Goal: Task Accomplishment & Management: Complete application form

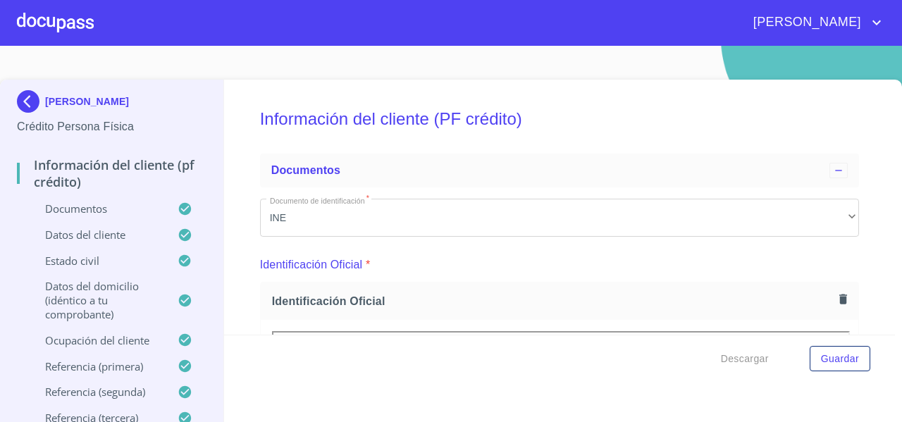
scroll to position [3945, 0]
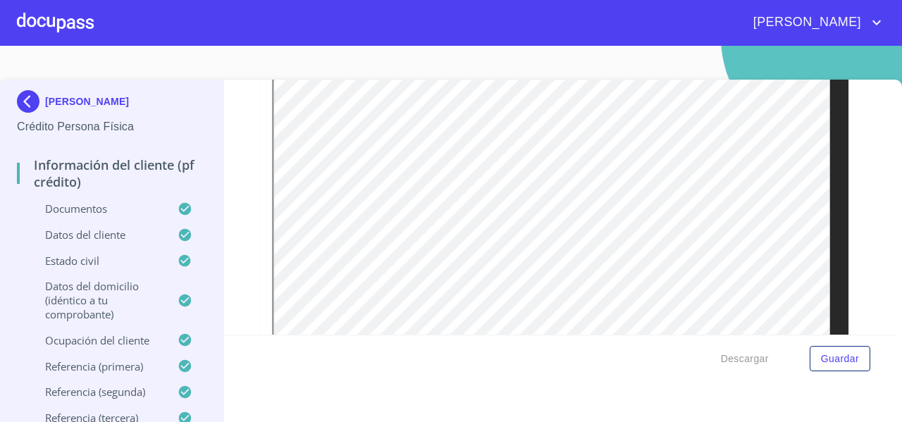
click at [23, 19] on div at bounding box center [55, 22] width 77 height 45
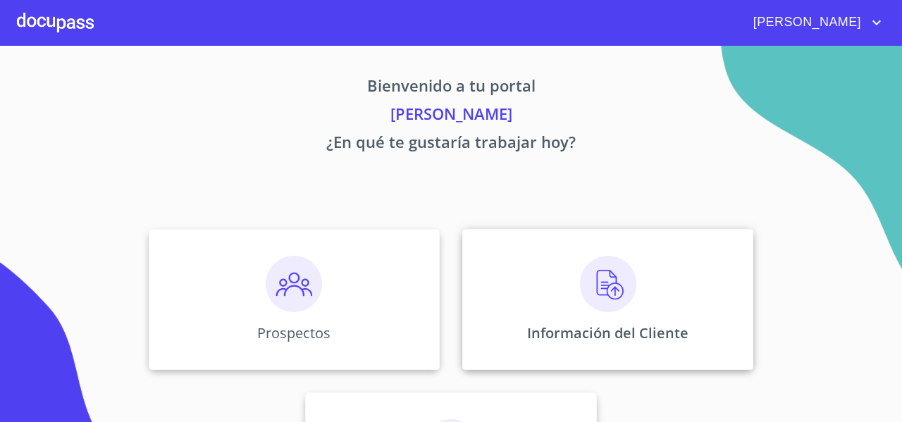
click at [477, 260] on div "Información del Cliente" at bounding box center [607, 299] width 291 height 141
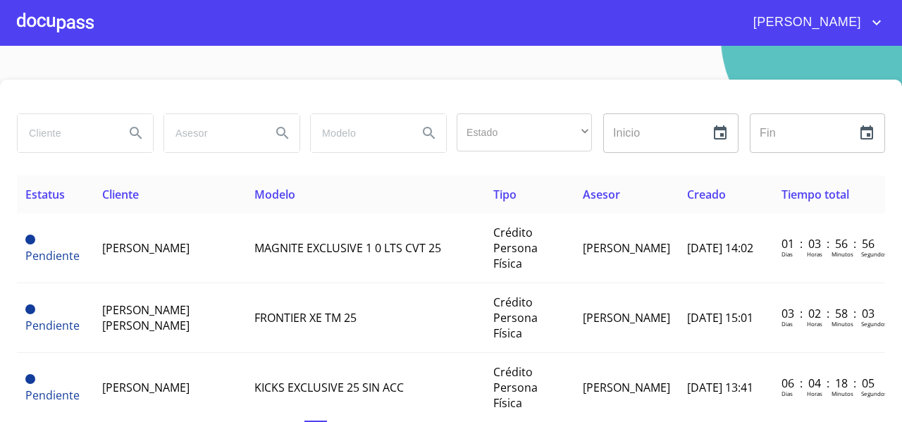
click at [69, 26] on div at bounding box center [55, 22] width 77 height 45
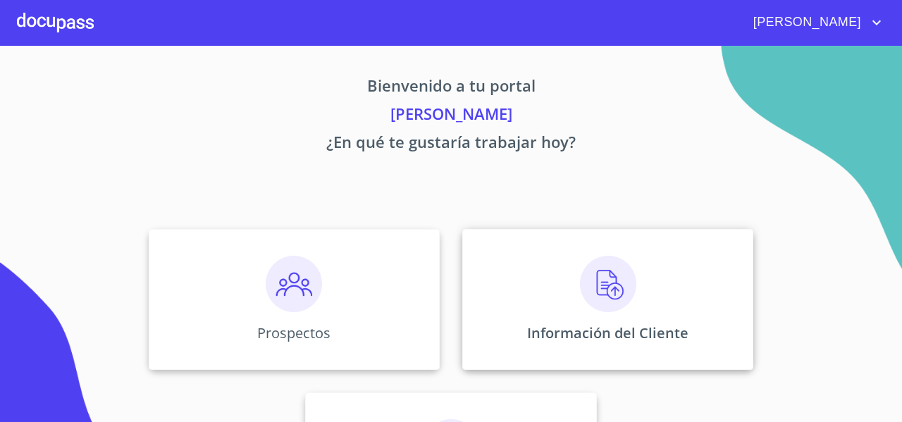
click at [545, 256] on div "Información del Cliente" at bounding box center [607, 299] width 291 height 141
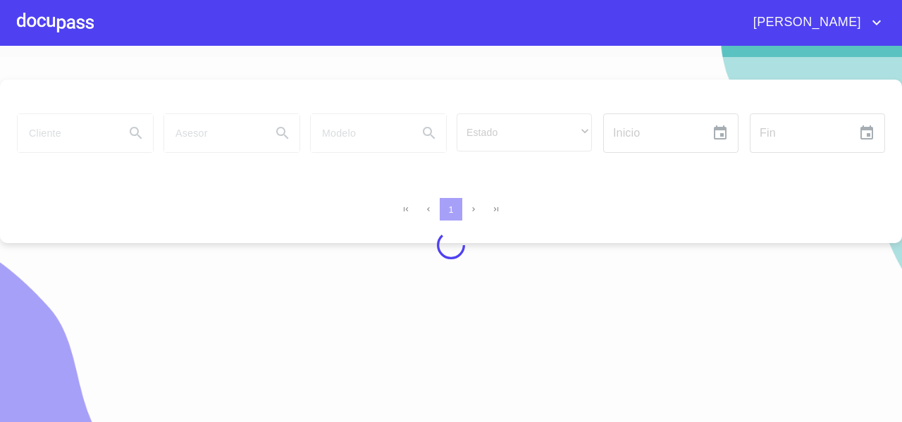
click at [73, 140] on div at bounding box center [451, 245] width 902 height 376
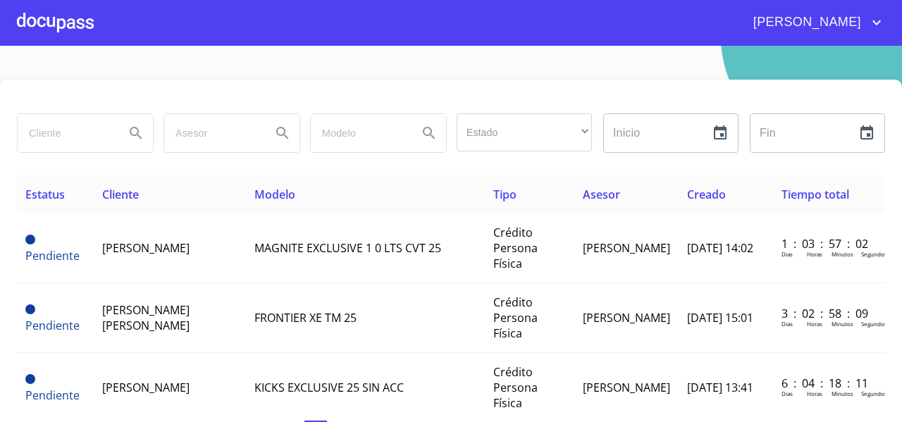
click at [73, 140] on input "search" at bounding box center [66, 133] width 96 height 38
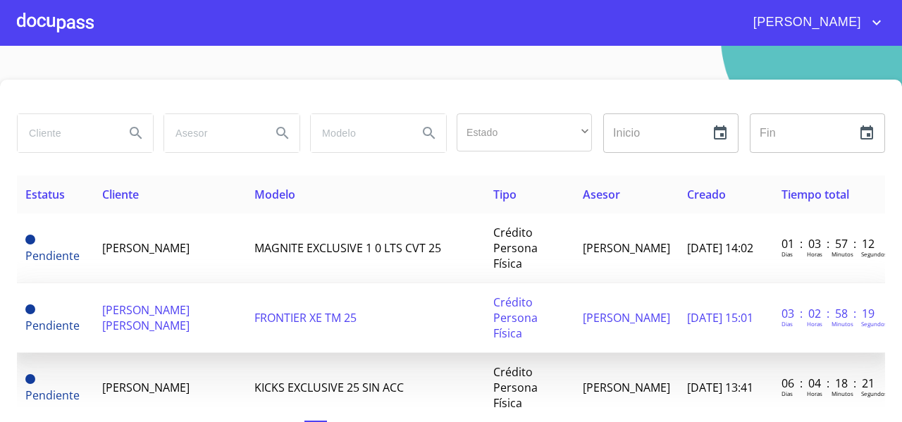
click at [146, 316] on span "[PERSON_NAME] [PERSON_NAME]" at bounding box center [145, 317] width 87 height 31
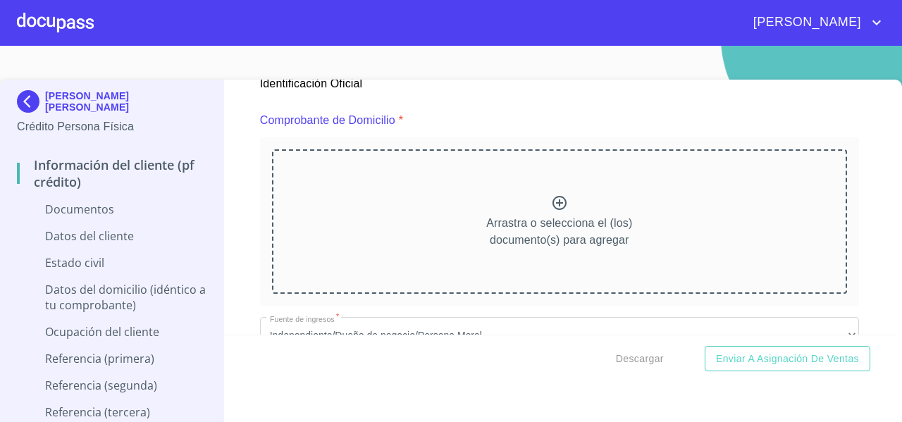
scroll to position [729, 0]
click at [483, 182] on div "Arrastra o selecciona el (los) documento(s) para agregar" at bounding box center [559, 222] width 575 height 144
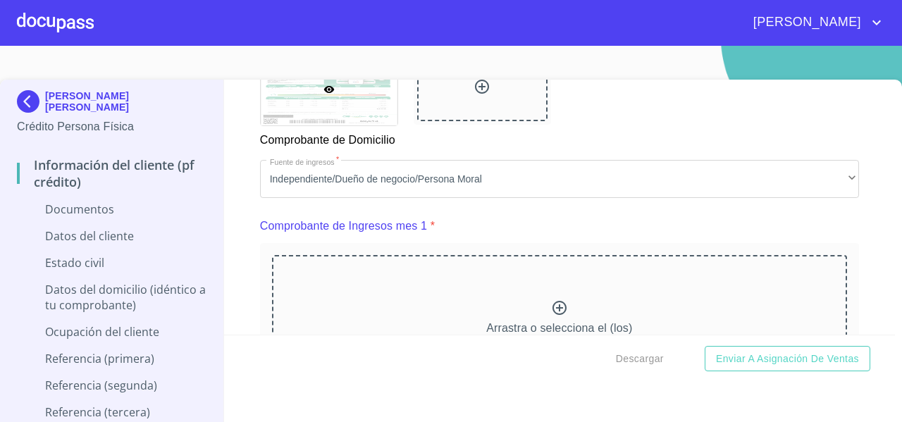
scroll to position [1344, 0]
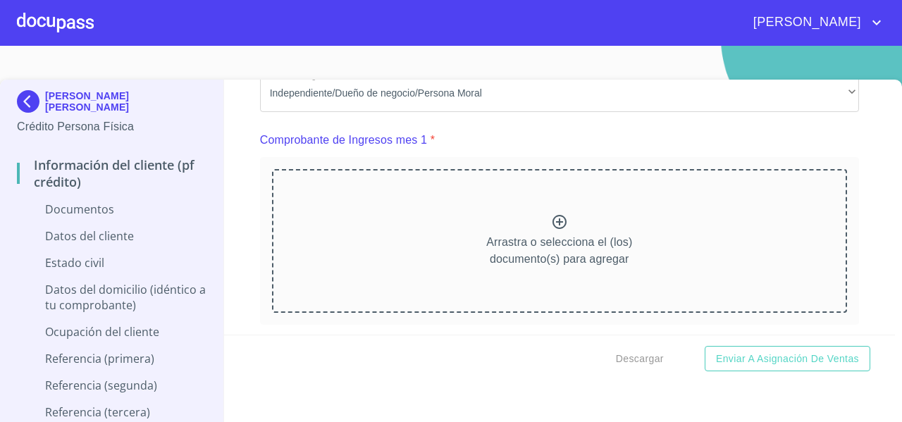
click at [454, 233] on div "Arrastra o selecciona el (los) documento(s) para agregar" at bounding box center [559, 241] width 575 height 144
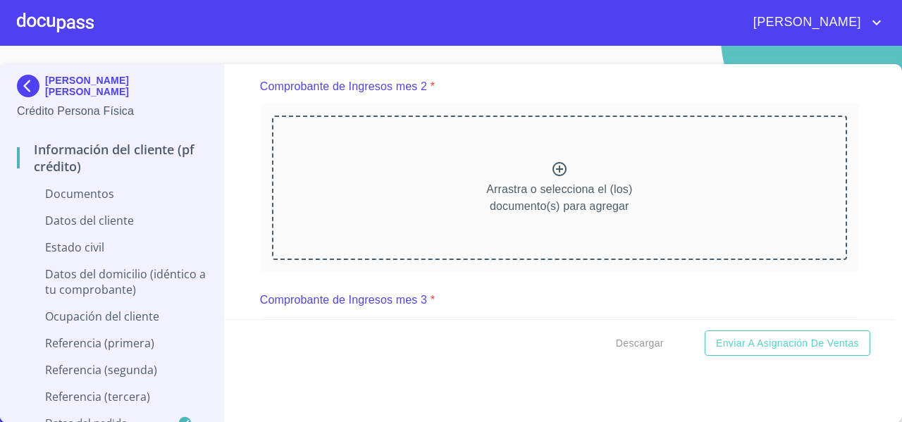
scroll to position [0, 0]
click at [552, 176] on icon at bounding box center [559, 169] width 14 height 14
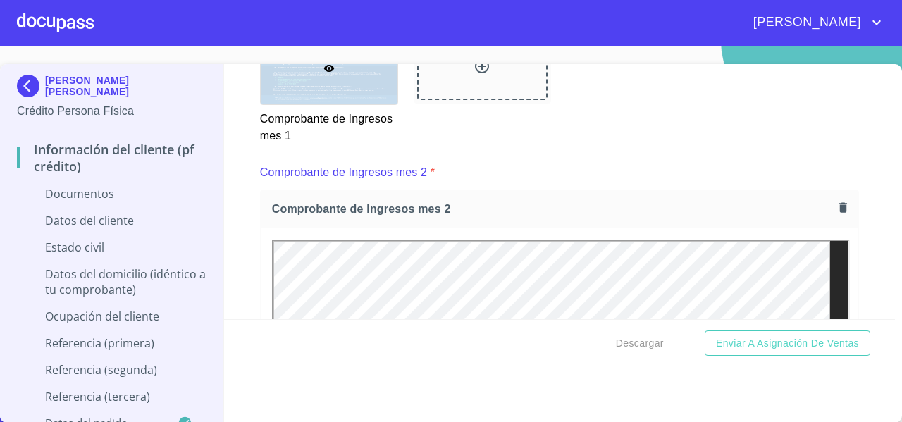
scroll to position [1899, 0]
click at [836, 213] on icon "button" at bounding box center [842, 206] width 13 height 13
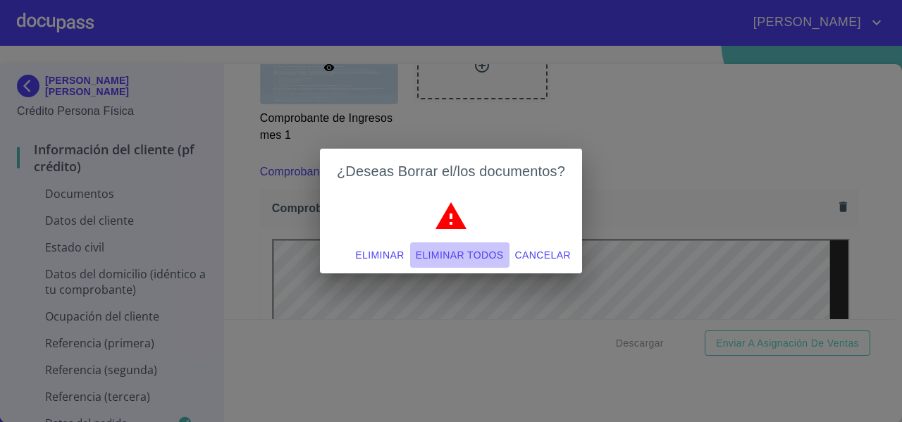
click at [486, 253] on span "Eliminar todos" at bounding box center [460, 256] width 88 height 18
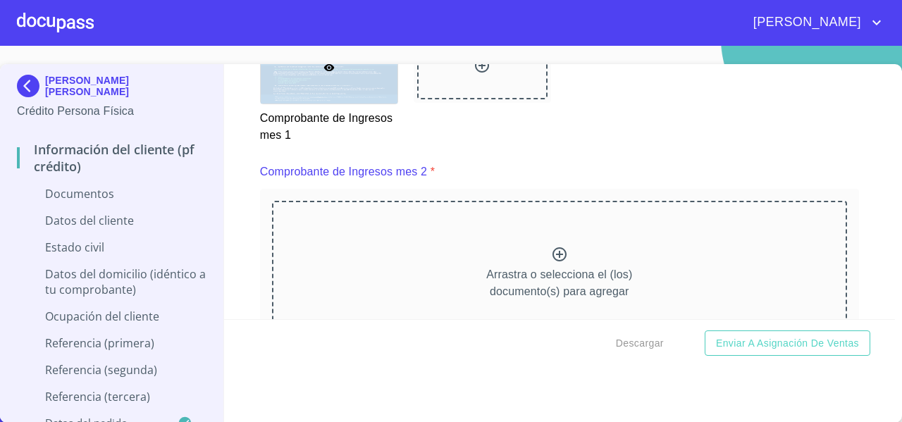
click at [549, 248] on div "Arrastra o selecciona el (los) documento(s) para agregar" at bounding box center [559, 273] width 575 height 144
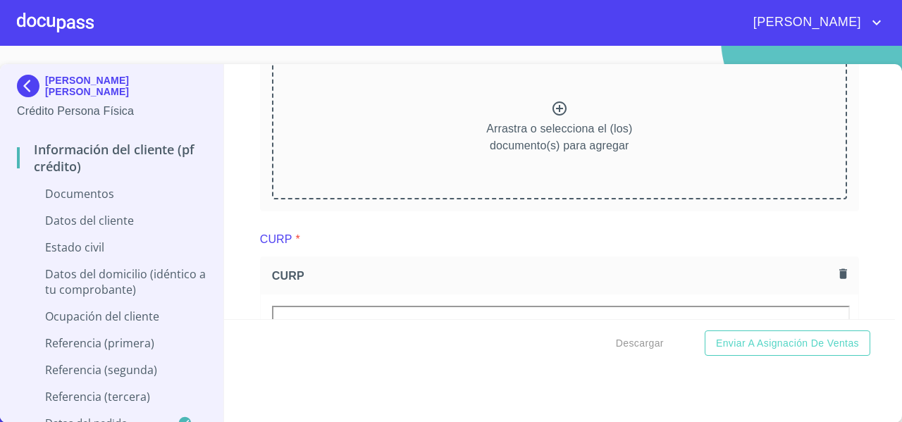
scroll to position [2258, 0]
click at [548, 141] on p "Arrastra o selecciona el (los) documento(s) para agregar" at bounding box center [559, 137] width 146 height 34
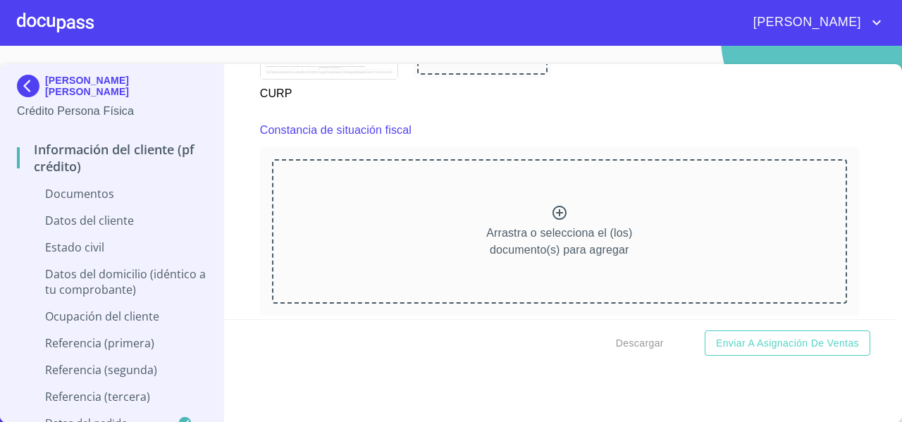
scroll to position [3394, 0]
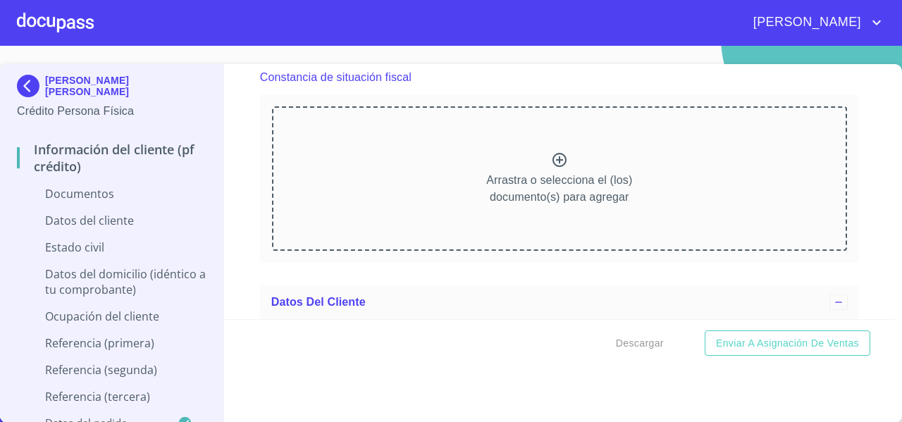
click at [442, 160] on div "Arrastra o selecciona el (los) documento(s) para agregar" at bounding box center [559, 178] width 575 height 144
click at [518, 191] on p "Arrastra o selecciona el (los) documento(s) para agregar" at bounding box center [559, 189] width 146 height 34
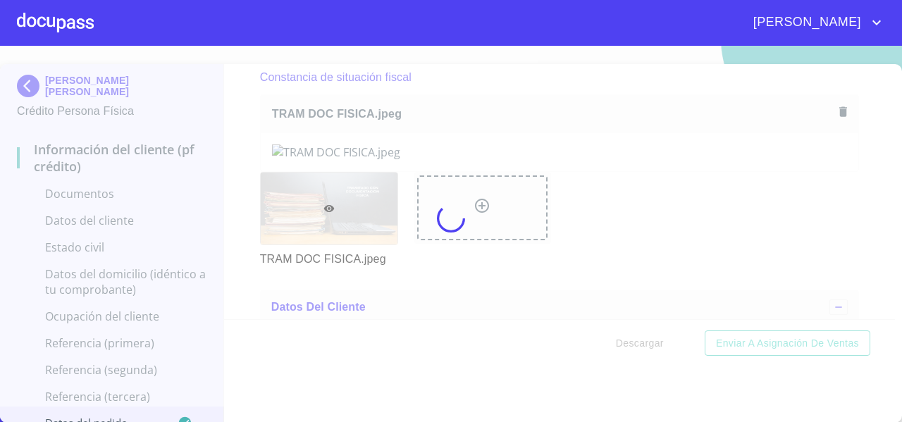
click at [848, 209] on div at bounding box center [451, 218] width 902 height 376
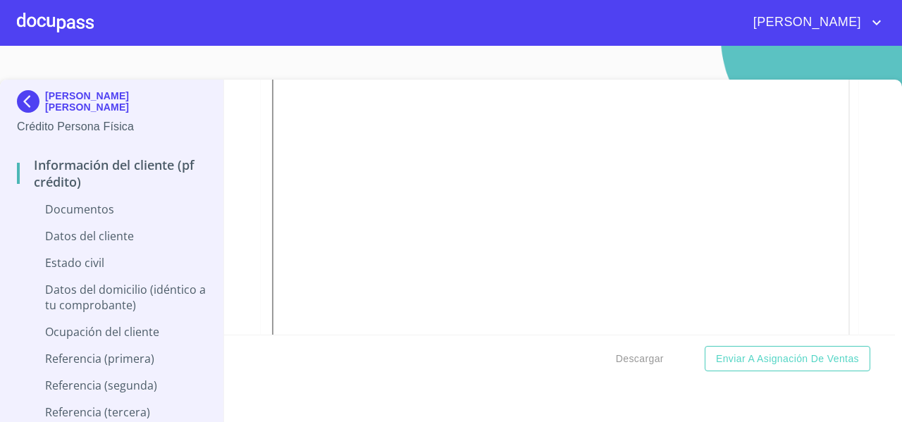
scroll to position [275, 0]
click at [25, 101] on img at bounding box center [31, 101] width 28 height 23
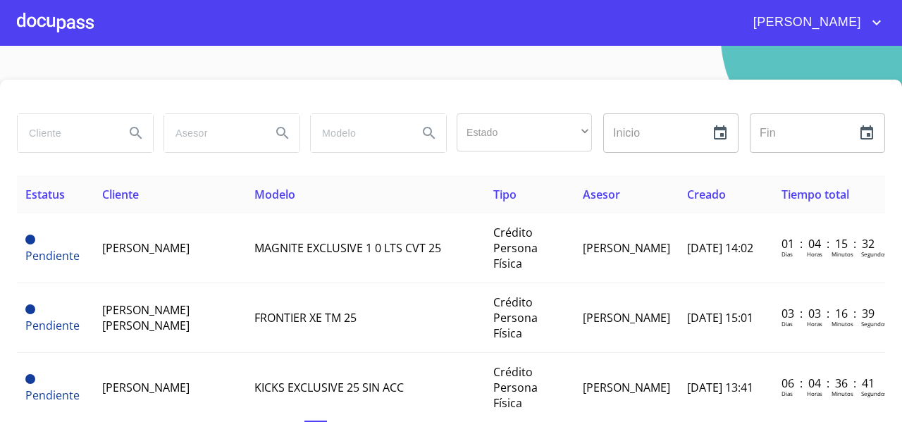
click at [77, 38] on div at bounding box center [55, 22] width 77 height 45
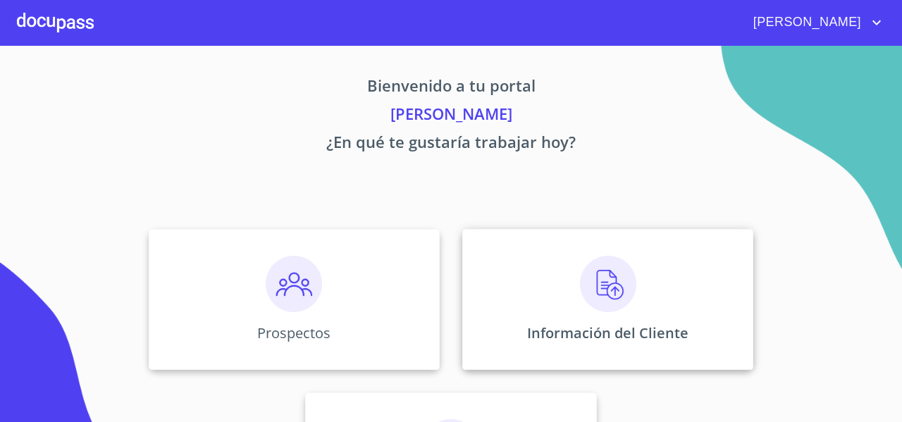
click at [522, 277] on div "Información del Cliente" at bounding box center [607, 299] width 291 height 141
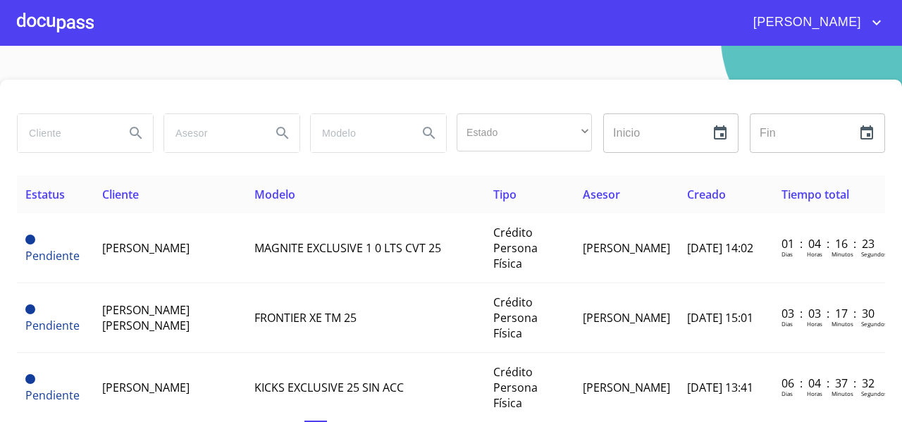
click at [75, 162] on div "Estado ​ ​ Inicio ​ Fin ​" at bounding box center [451, 142] width 868 height 68
click at [61, 34] on div at bounding box center [55, 22] width 77 height 45
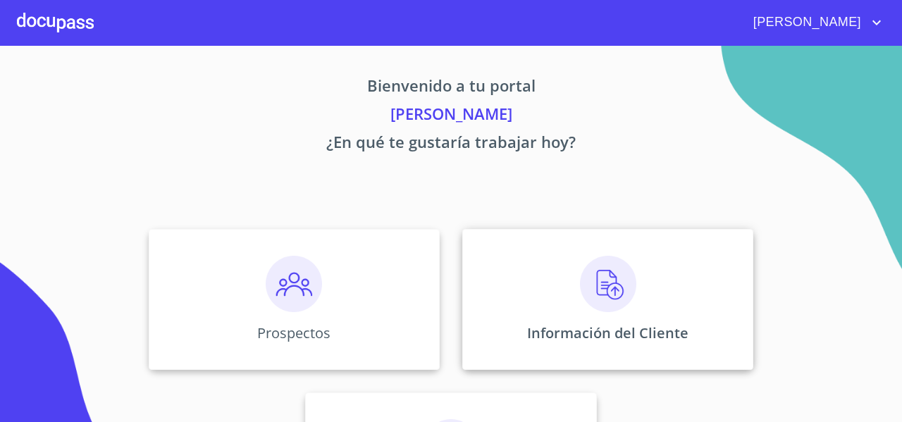
click at [531, 255] on div "Información del Cliente" at bounding box center [607, 299] width 291 height 141
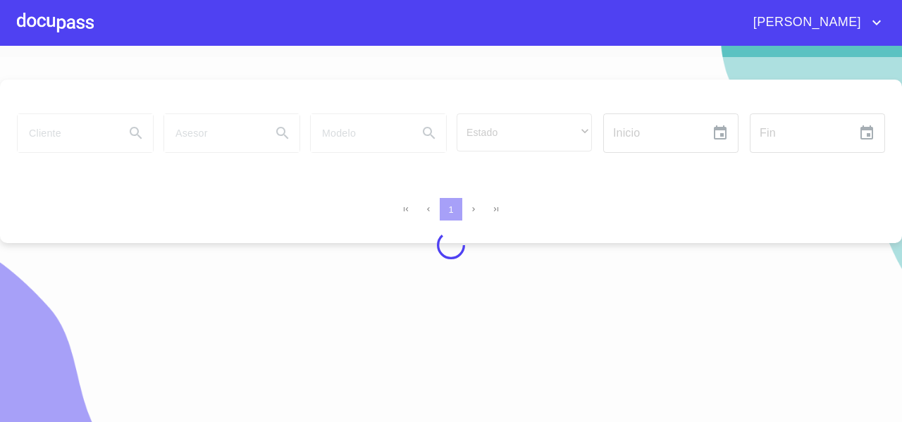
click at [72, 133] on div at bounding box center [451, 245] width 902 height 376
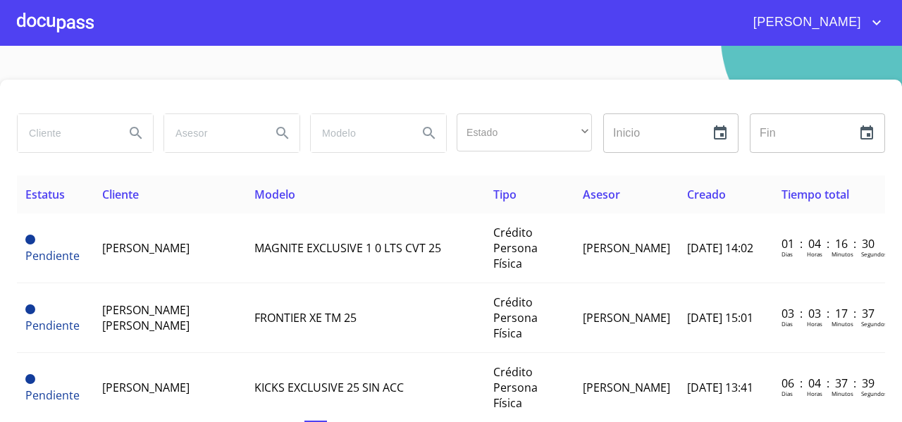
click at [58, 123] on input "search" at bounding box center [66, 133] width 96 height 38
type input "[PERSON_NAME] [PERSON_NAME]"
click at [129, 137] on icon "Search" at bounding box center [136, 133] width 17 height 17
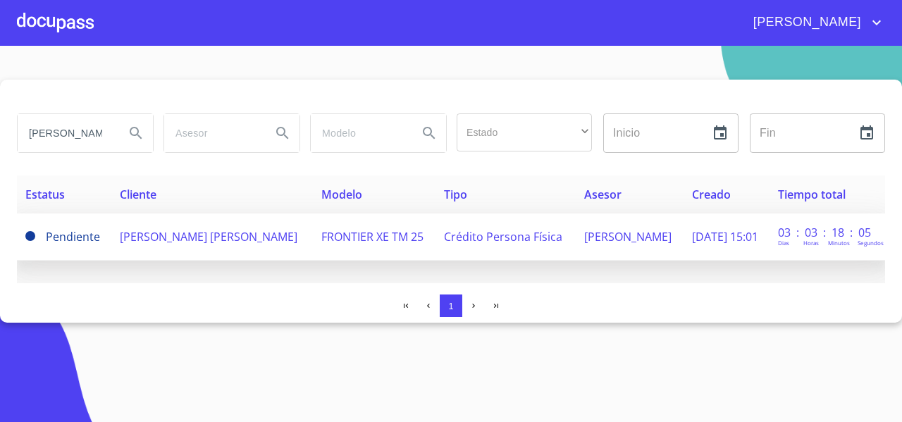
click at [152, 244] on td "[PERSON_NAME] [PERSON_NAME]" at bounding box center [211, 236] width 201 height 47
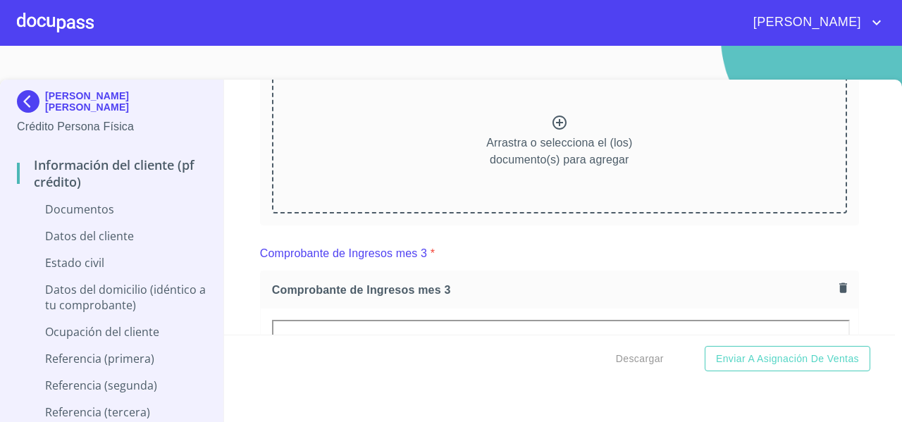
scroll to position [1965, 0]
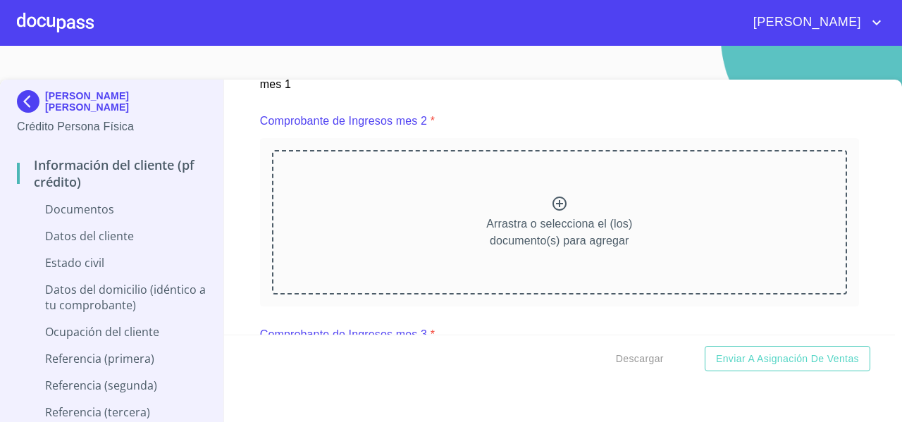
click at [472, 222] on div "Arrastra o selecciona el (los) documento(s) para agregar" at bounding box center [559, 222] width 575 height 144
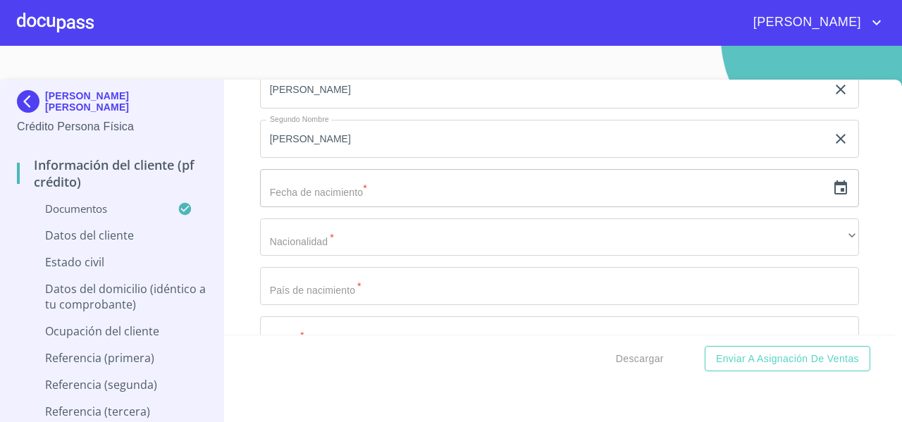
scroll to position [4318, 0]
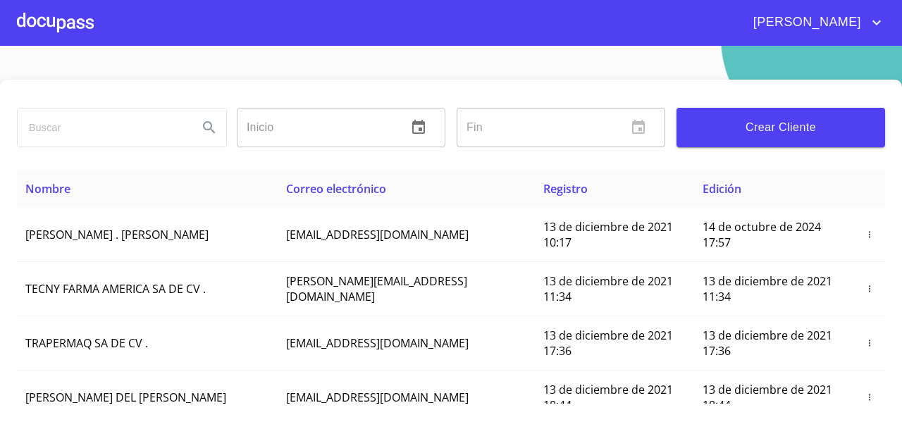
click at [82, 132] on input "search" at bounding box center [102, 128] width 169 height 38
type input "[PERSON_NAME]"
click at [203, 126] on icon "Search" at bounding box center [209, 127] width 12 height 12
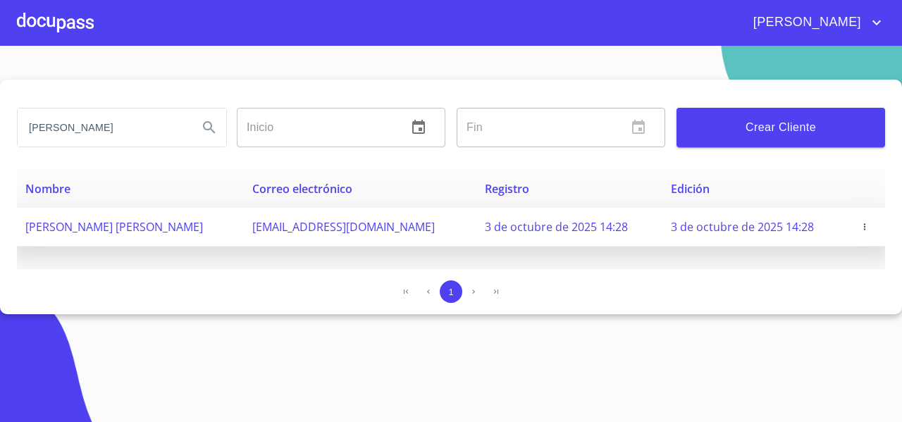
click at [132, 235] on td "[PERSON_NAME] [PERSON_NAME]" at bounding box center [130, 227] width 227 height 39
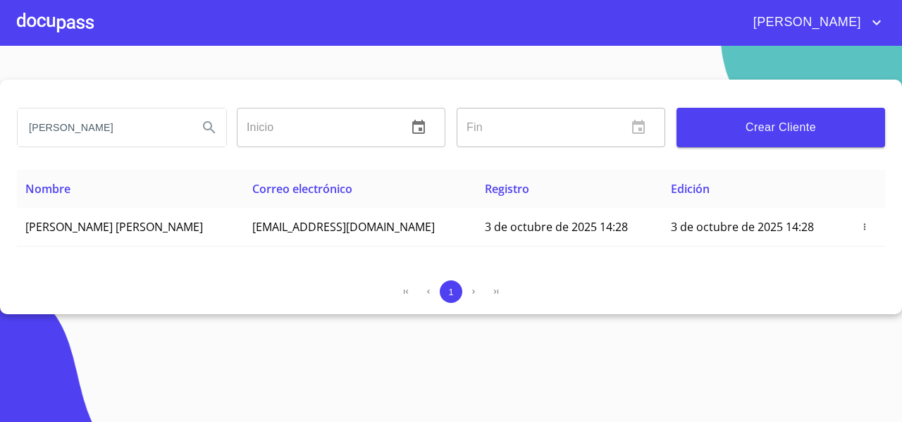
click at [67, 23] on div at bounding box center [55, 22] width 77 height 45
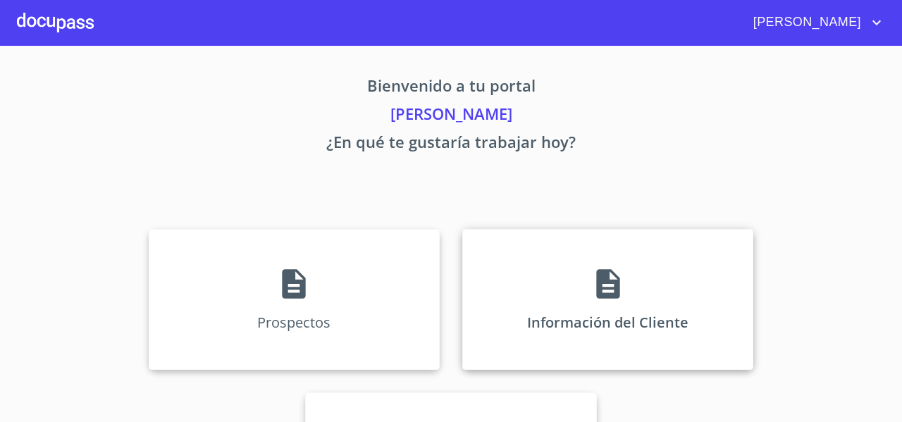
click at [496, 249] on div "Información del Cliente" at bounding box center [607, 299] width 291 height 141
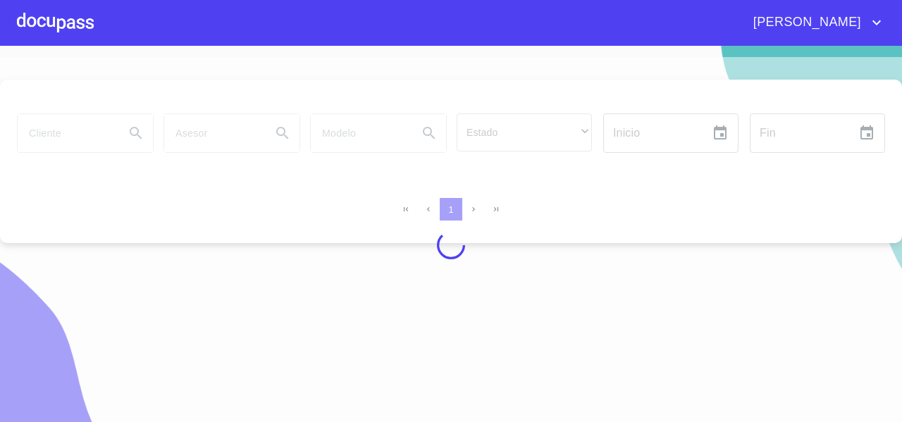
click at [29, 135] on div at bounding box center [451, 245] width 902 height 376
click at [35, 137] on div at bounding box center [451, 245] width 902 height 376
click at [42, 135] on div at bounding box center [451, 245] width 902 height 376
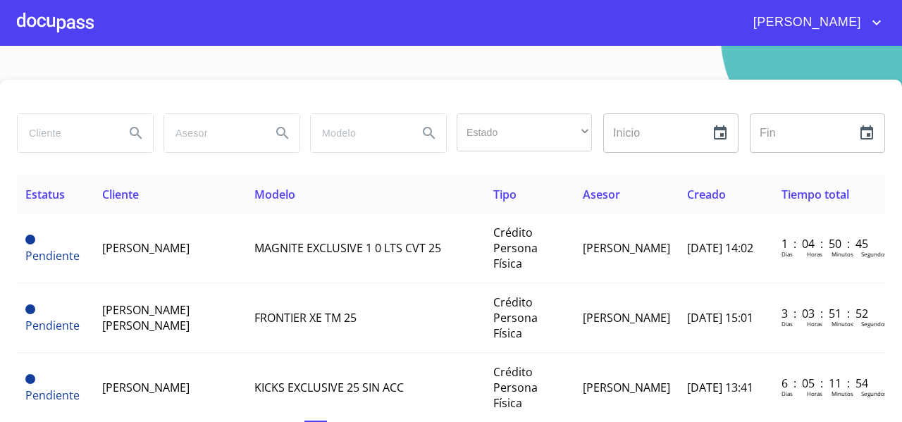
click at [42, 135] on input "search" at bounding box center [66, 133] width 96 height 38
type input "[PERSON_NAME] [PERSON_NAME]"
click at [142, 130] on button "Search" at bounding box center [136, 133] width 34 height 34
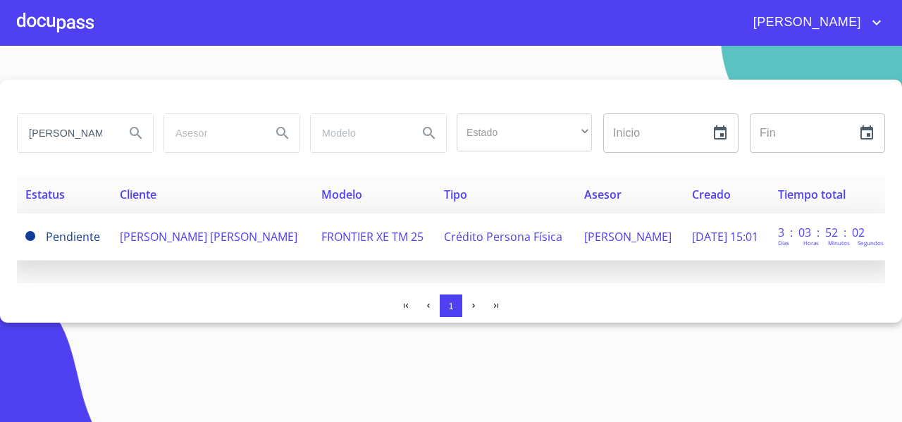
click at [196, 249] on td "[PERSON_NAME] [PERSON_NAME]" at bounding box center [211, 236] width 201 height 47
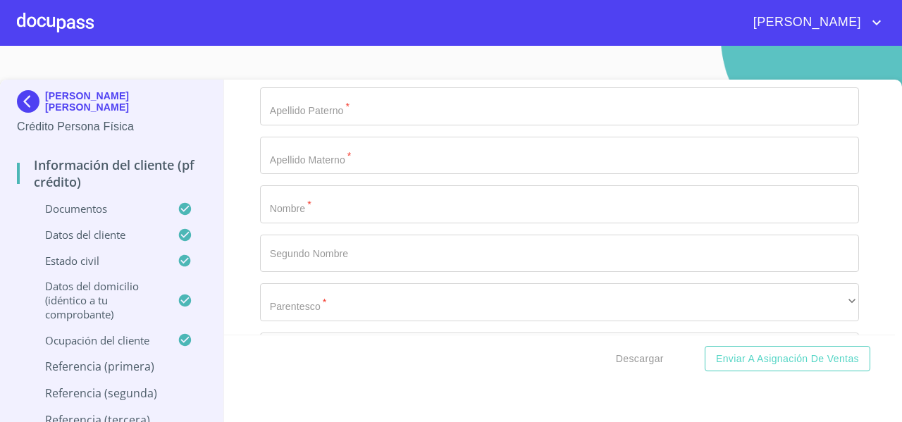
scroll to position [6660, 0]
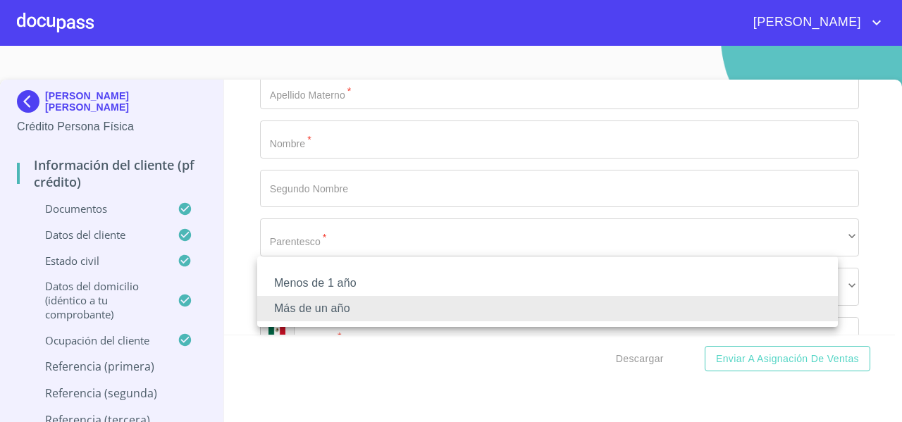
click at [228, 227] on div at bounding box center [451, 211] width 902 height 422
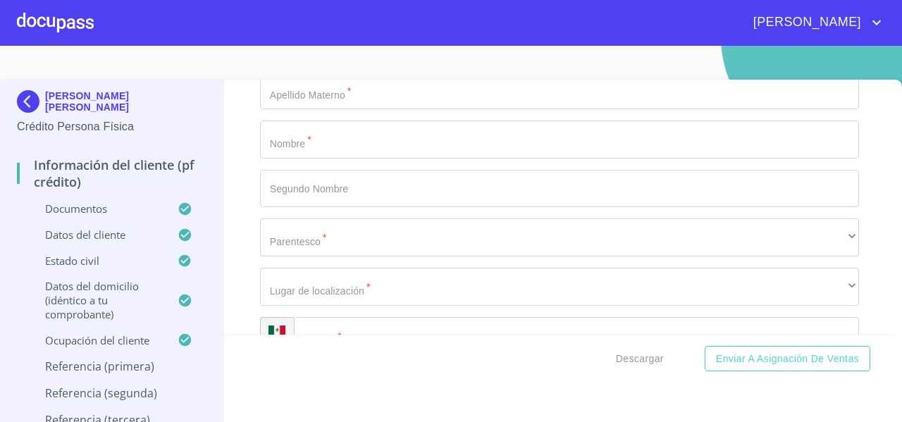
click at [237, 229] on div "Menos de 1 año Más de un año" at bounding box center [451, 211] width 902 height 422
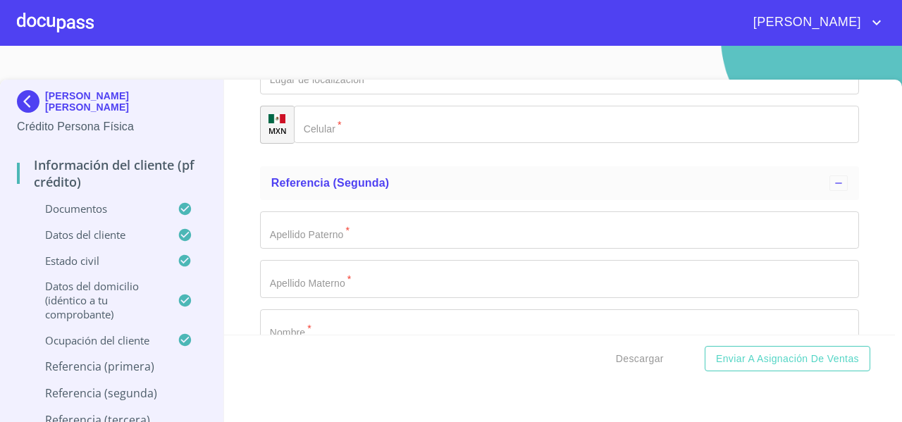
scroll to position [6872, 0]
type input "ALFONSO"
type input "MONTES"
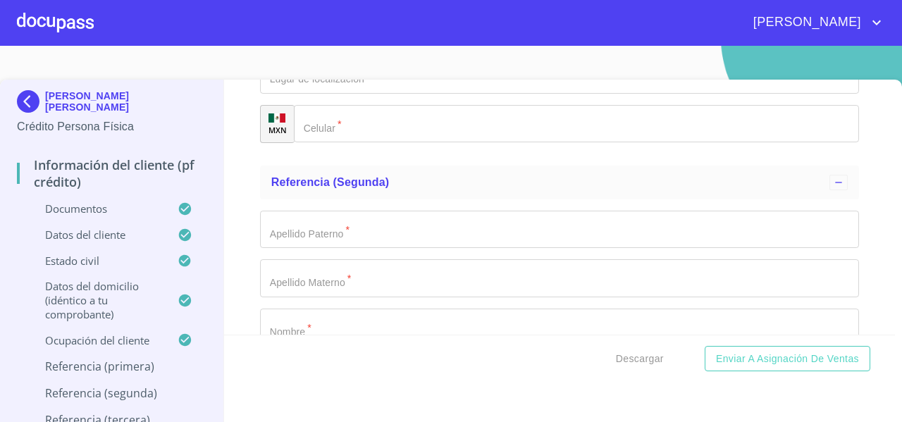
type input "FUENTES"
click at [245, 228] on div "Información del cliente (PF crédito) Documentos Documento de identificación   *…" at bounding box center [559, 207] width 671 height 255
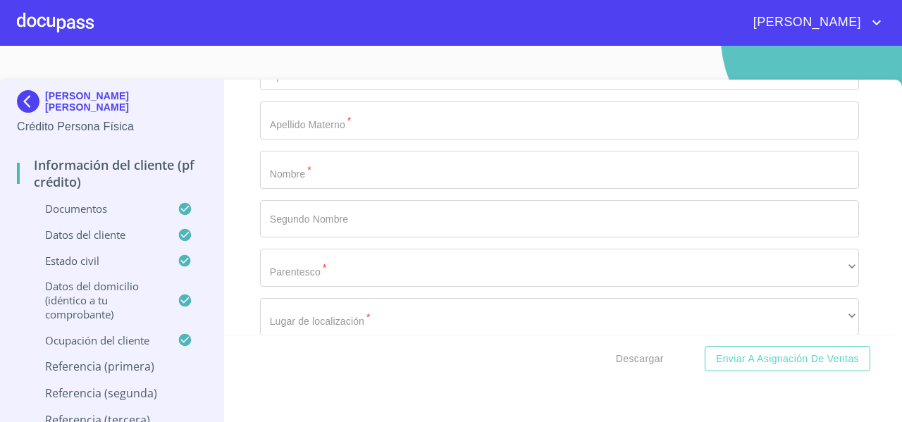
scroll to position [7032, 0]
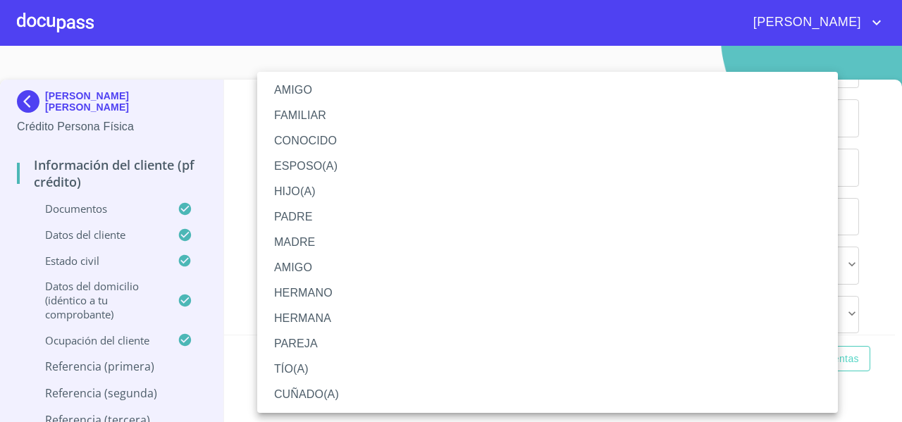
click at [302, 97] on li "AMIGO" at bounding box center [547, 90] width 581 height 25
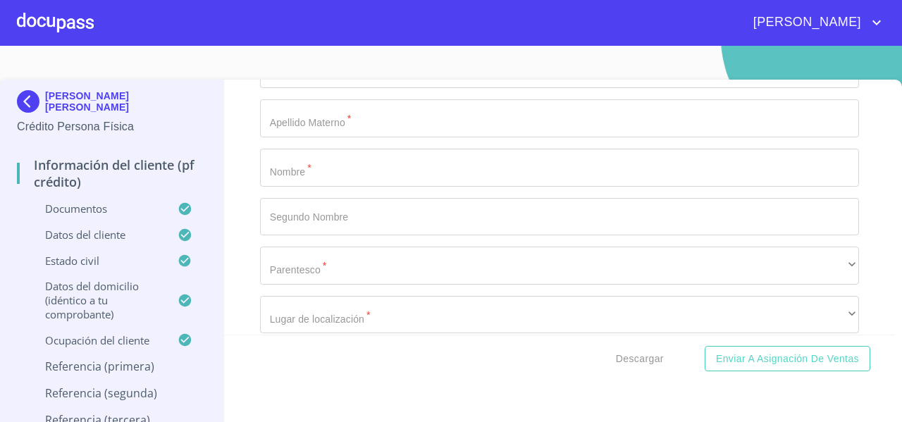
click at [237, 244] on div "Información del cliente (PF crédito) Documentos Documento de identificación   *…" at bounding box center [559, 207] width 671 height 255
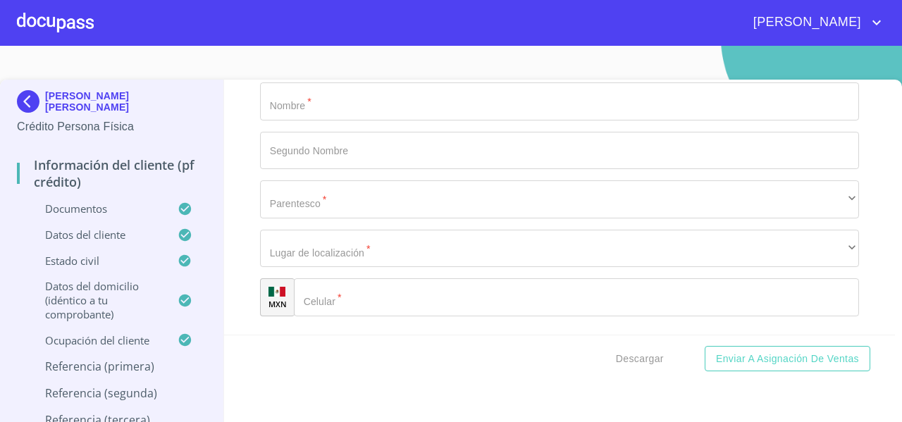
scroll to position [7099, 0]
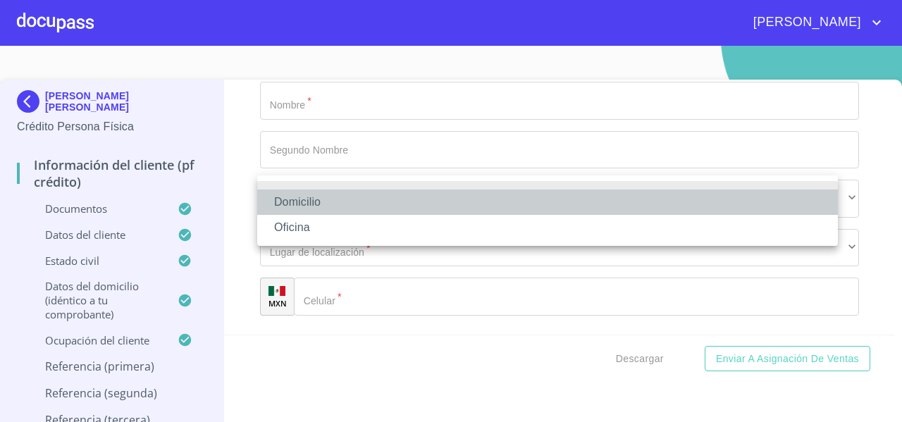
click at [285, 202] on li "Domicilio" at bounding box center [547, 202] width 581 height 25
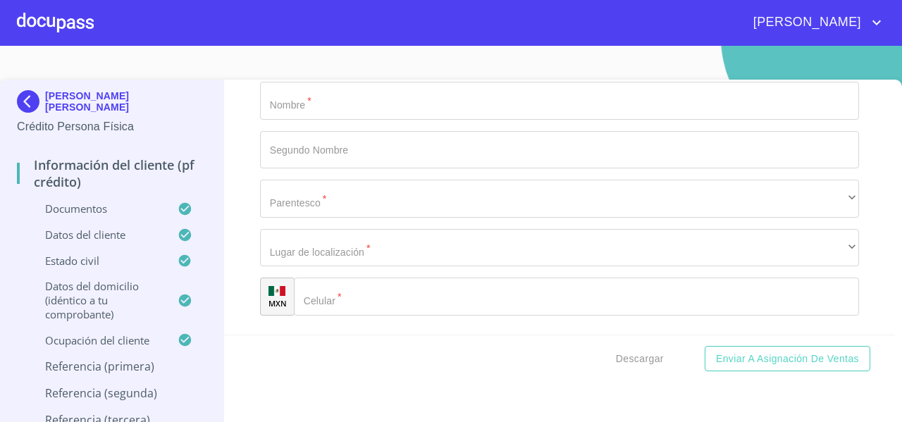
type input "(33)13426834"
click at [243, 238] on div "Información del cliente (PF crédito) Documentos Documento de identificación   *…" at bounding box center [559, 207] width 671 height 255
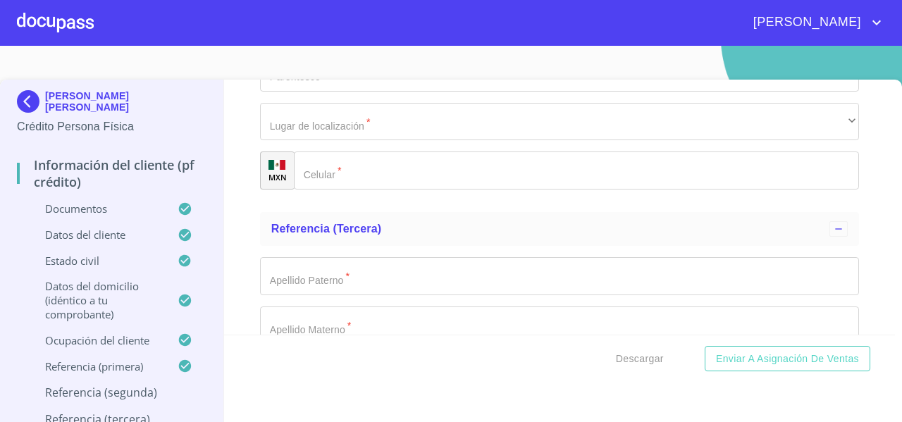
scroll to position [7347, 0]
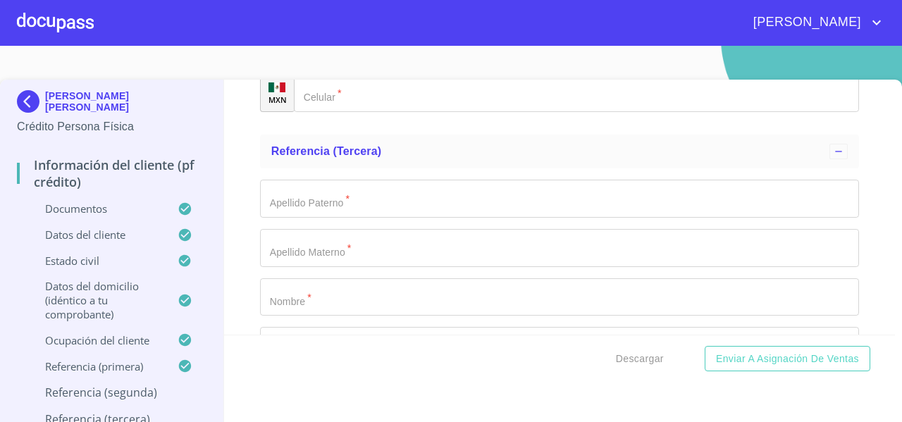
type input "ALFREDO"
type input "ANTONIO"
drag, startPoint x: 269, startPoint y: 199, endPoint x: 276, endPoint y: 202, distance: 7.4
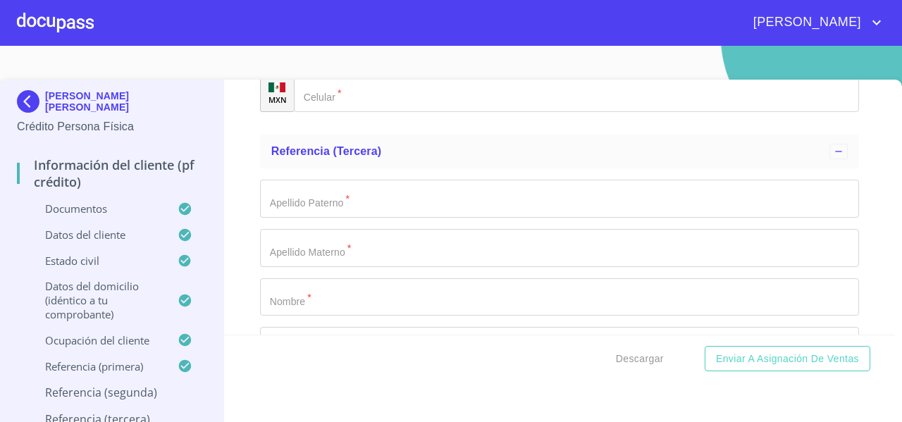
type input "A"
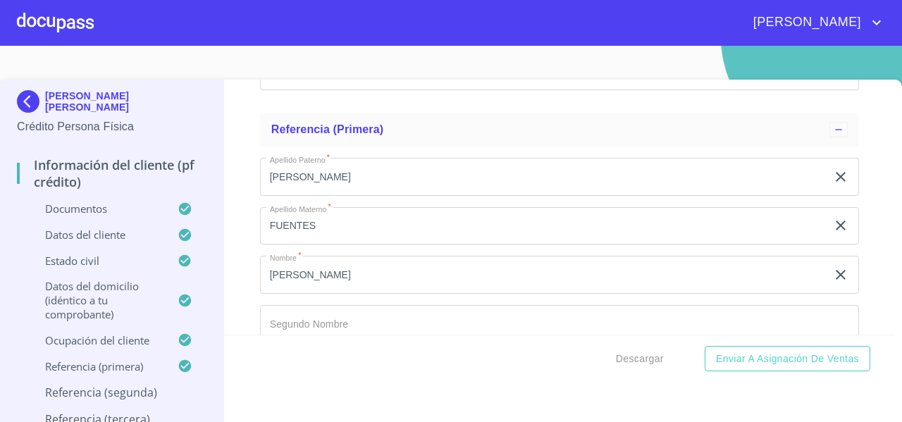
scroll to position [6528, 0]
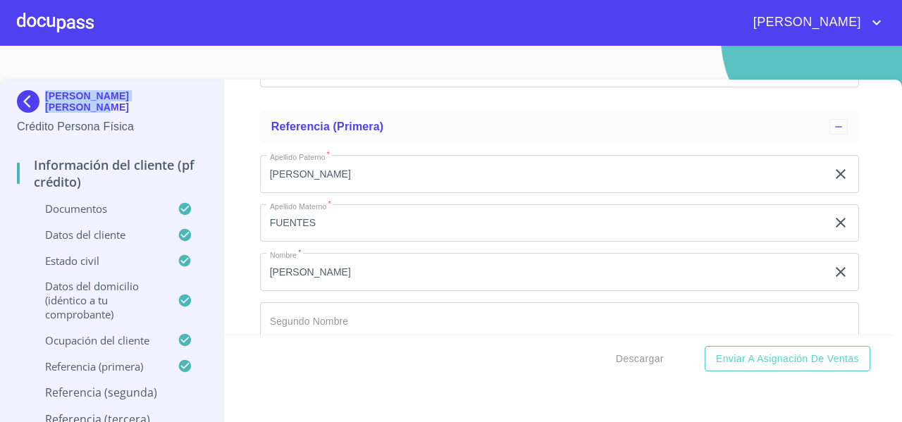
drag, startPoint x: 98, startPoint y: 109, endPoint x: 45, endPoint y: 57, distance: 74.2
click at [45, 57] on section "LAURA ELENA PEREZ LOMELI Crédito Persona Física Información del cliente (PF cré…" at bounding box center [451, 234] width 902 height 376
copy p "[PERSON_NAME] [PERSON_NAME]"
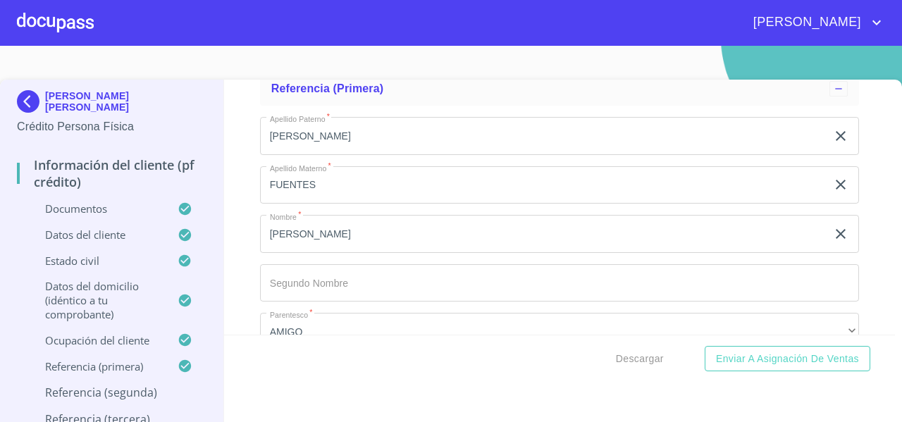
drag, startPoint x: 431, startPoint y: 235, endPoint x: 257, endPoint y: 239, distance: 174.1
paste input "[PERSON_NAME] [PERSON_NAME]"
type input "[PERSON_NAME] [PERSON_NAME]"
click at [244, 239] on div "Información del cliente (PF crédito) Documentos Documento de identificación   *…" at bounding box center [559, 207] width 671 height 255
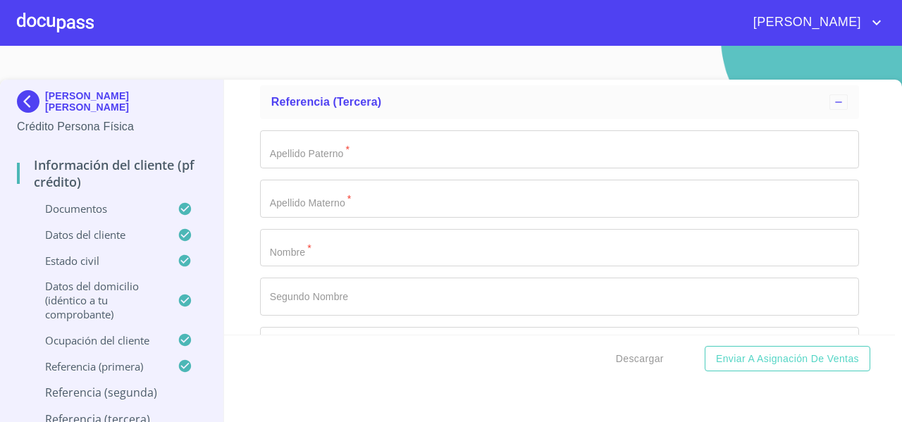
scroll to position [7284, 0]
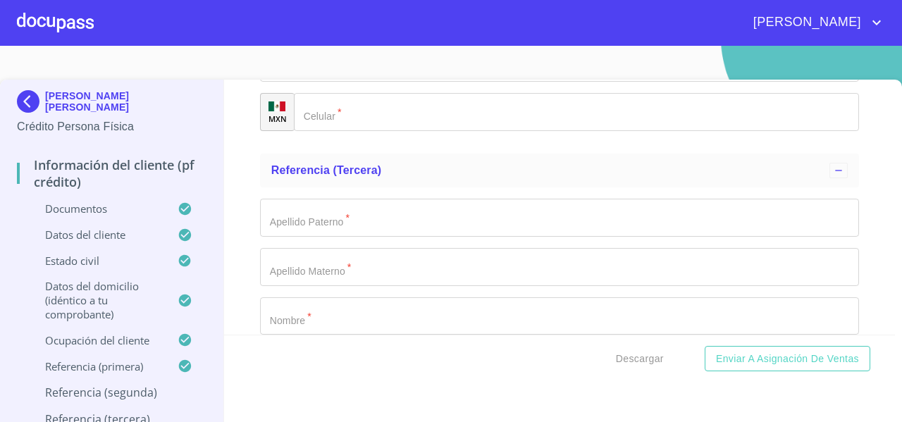
type input "ROBERTO"
type input "SALAZAR"
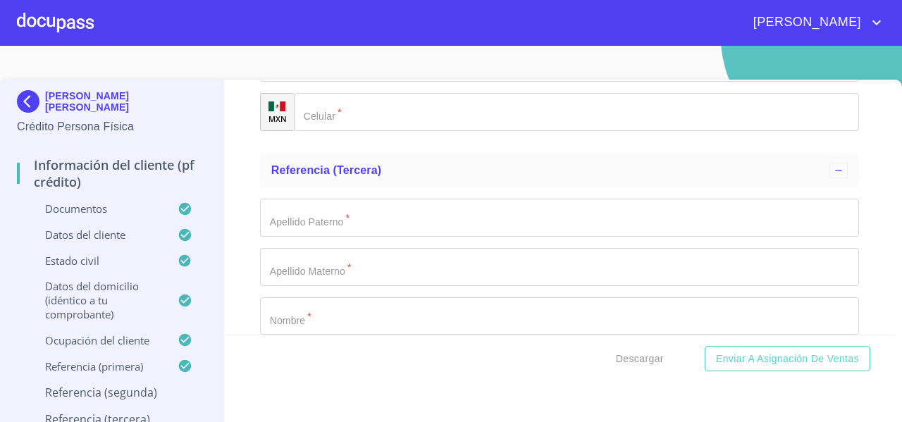
type input "GAY"
click at [247, 240] on div "Información del cliente (PF crédito) Documentos Documento de identificación   *…" at bounding box center [559, 207] width 671 height 255
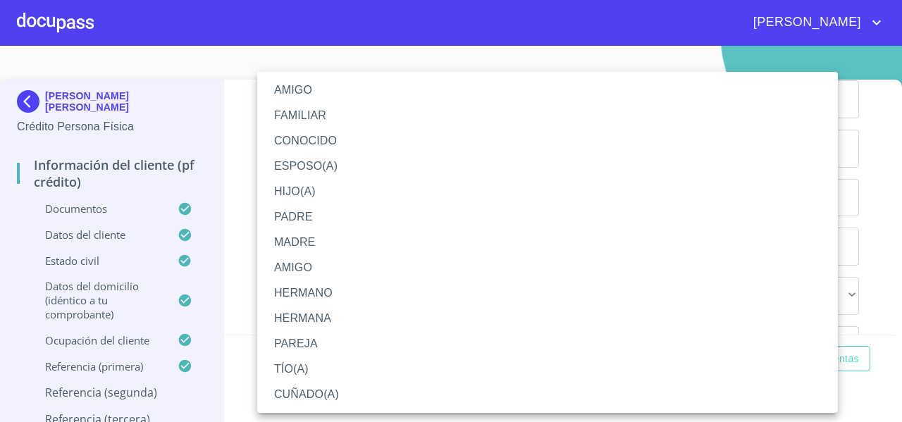
click at [239, 122] on div at bounding box center [451, 211] width 902 height 422
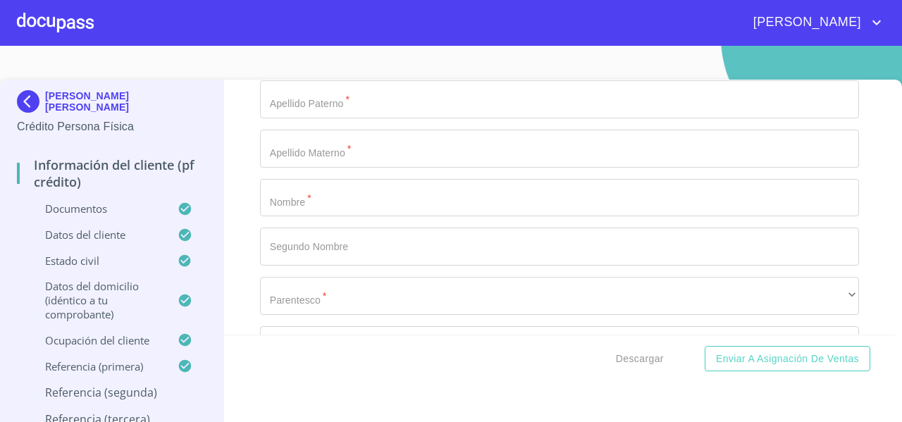
type input "CARLOS"
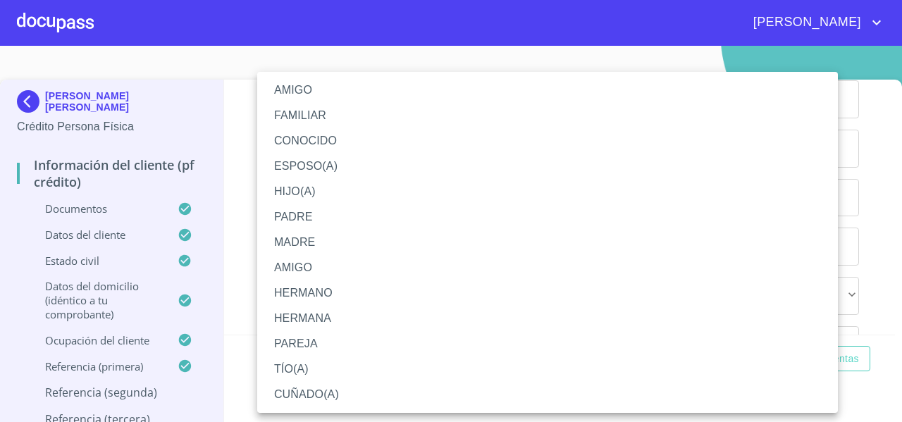
click at [287, 90] on li "AMIGO" at bounding box center [547, 90] width 581 height 25
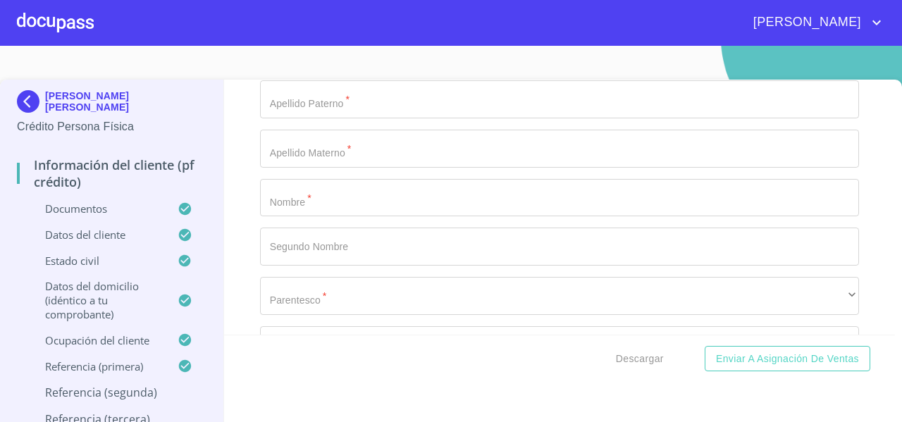
click at [250, 160] on div "Información del cliente (PF crédito) Documentos Documento de identificación   *…" at bounding box center [559, 207] width 671 height 255
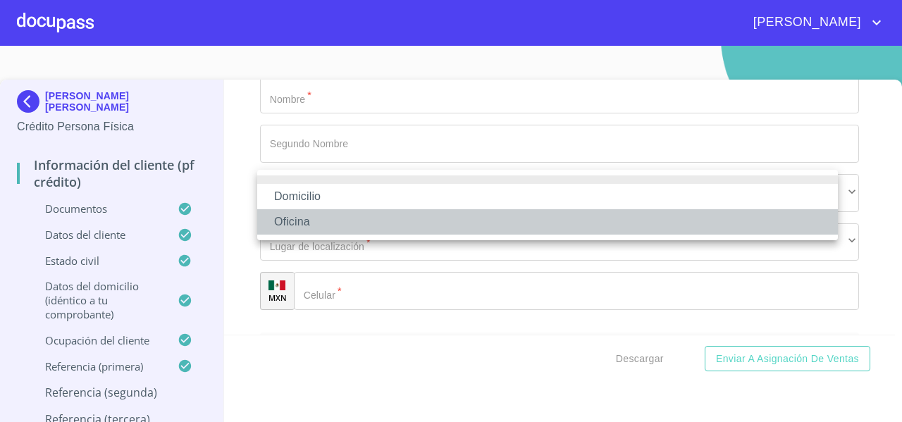
click at [285, 223] on li "Oficina" at bounding box center [547, 221] width 581 height 25
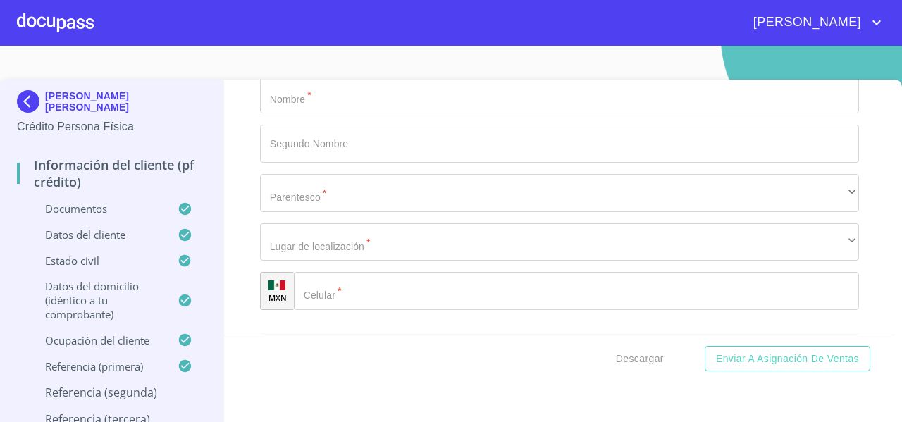
type input "(33)16726776"
click at [235, 252] on div "Información del cliente (PF crédito) Documentos Documento de identificación   *…" at bounding box center [559, 207] width 671 height 255
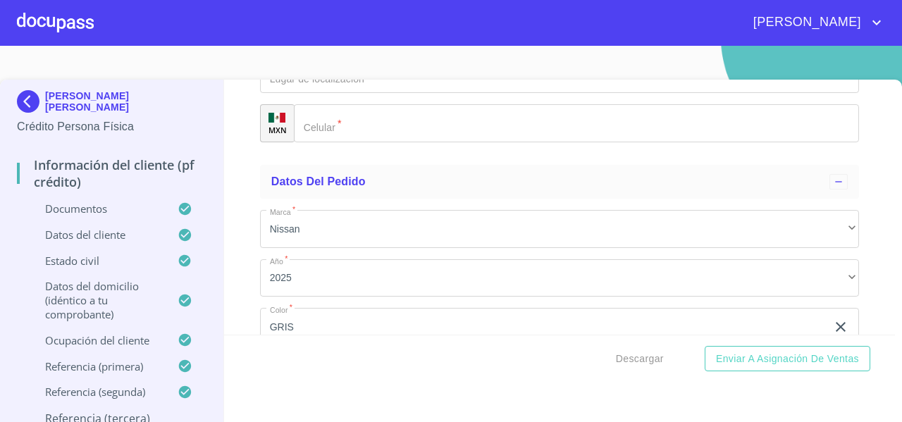
scroll to position [7671, 0]
type input "CARLOS"
type input "HORACIO"
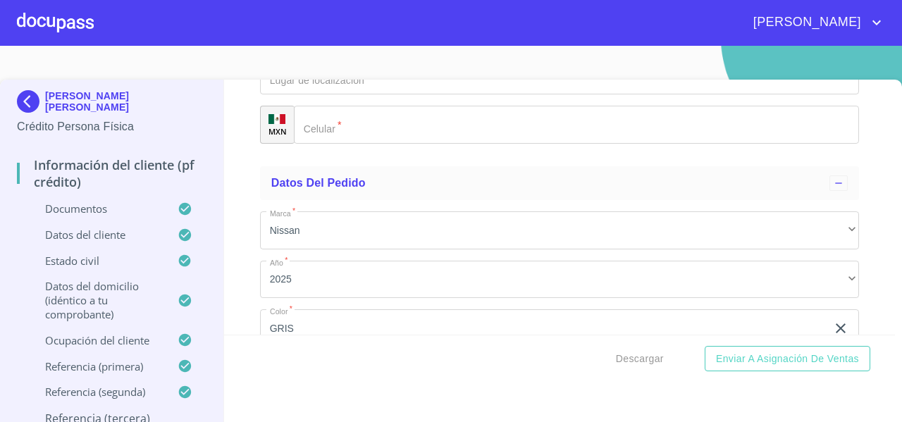
type input "[PERSON_NAME]"
click at [247, 240] on div "Información del cliente (PF crédito) Documentos Documento de identificación   *…" at bounding box center [559, 207] width 671 height 255
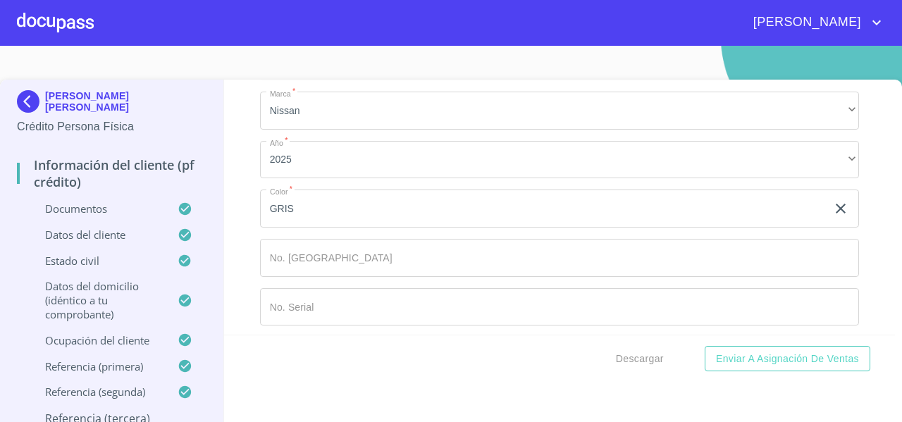
scroll to position [7874, 0]
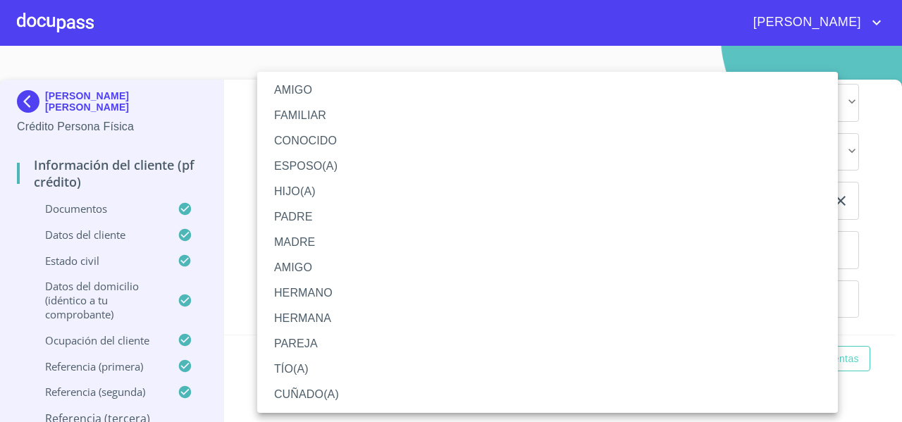
click at [309, 298] on li "HERMANO" at bounding box center [547, 292] width 581 height 25
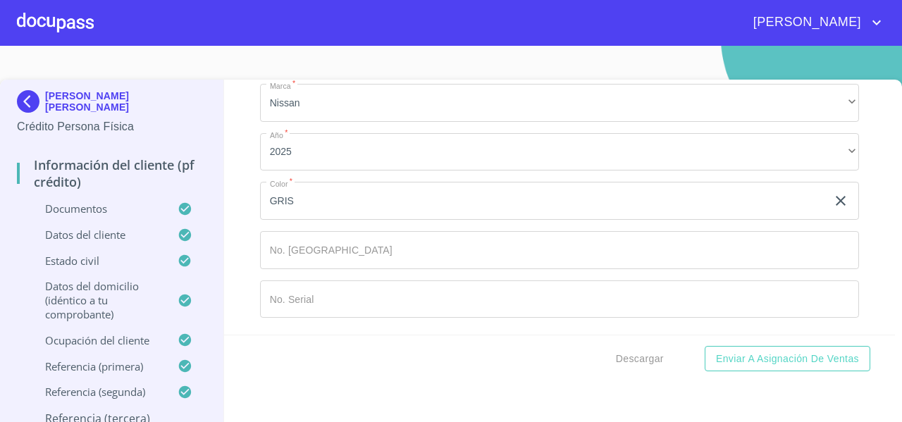
click at [252, 210] on div "Información del cliente (PF crédito) Documentos Documento de identificación   *…" at bounding box center [559, 207] width 671 height 255
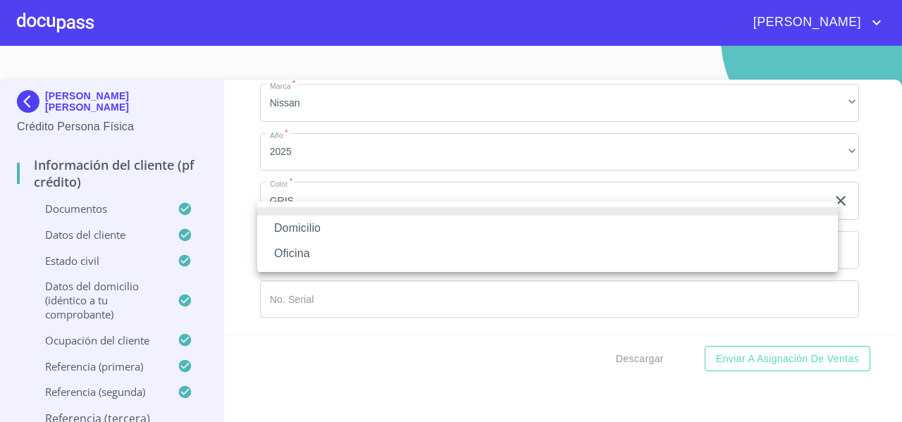
drag, startPoint x: 268, startPoint y: 218, endPoint x: 280, endPoint y: 250, distance: 33.9
click at [280, 250] on ul "Domicilio Oficina" at bounding box center [547, 237] width 581 height 70
click at [280, 250] on li "Oficina" at bounding box center [547, 253] width 581 height 25
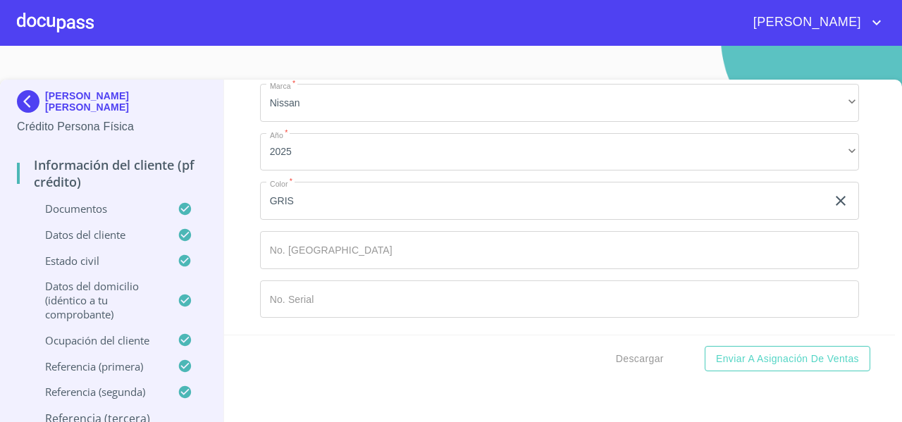
type input "3"
type input "(47)91533321"
click at [242, 257] on div "Información del cliente (PF crédito) Documentos Documento de identificación   *…" at bounding box center [559, 207] width 671 height 255
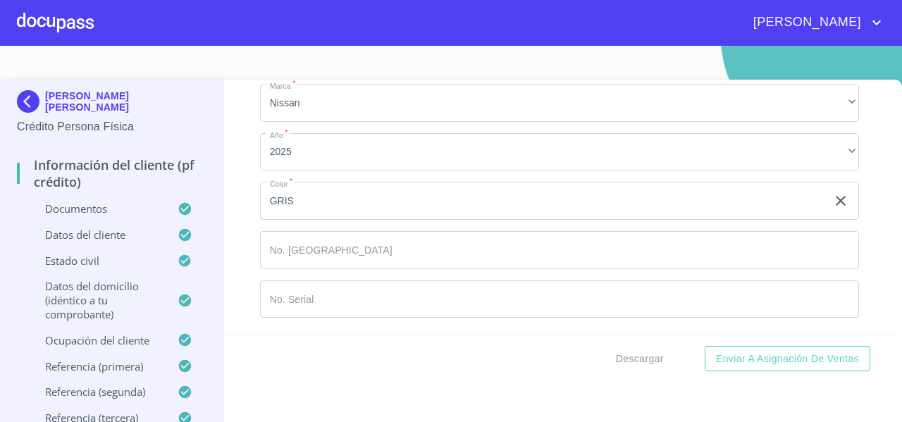
click at [244, 221] on div "Información del cliente (PF crédito) Documentos Documento de identificación   *…" at bounding box center [559, 207] width 671 height 255
click at [625, 356] on span "Descargar" at bounding box center [640, 359] width 48 height 18
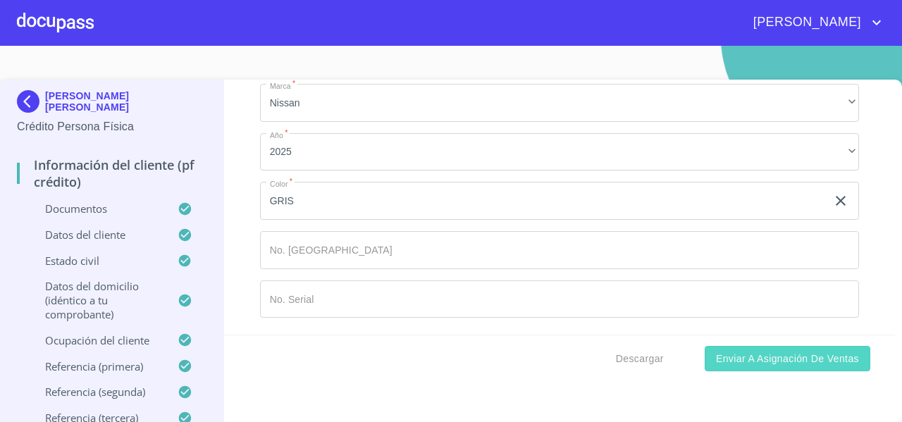
click at [794, 355] on span "Enviar a Asignación de Ventas" at bounding box center [787, 359] width 143 height 18
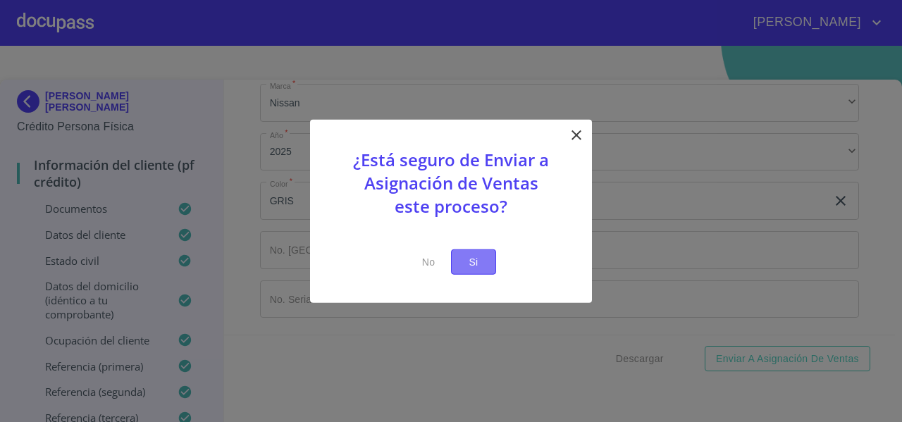
click at [472, 263] on span "Si" at bounding box center [473, 262] width 23 height 18
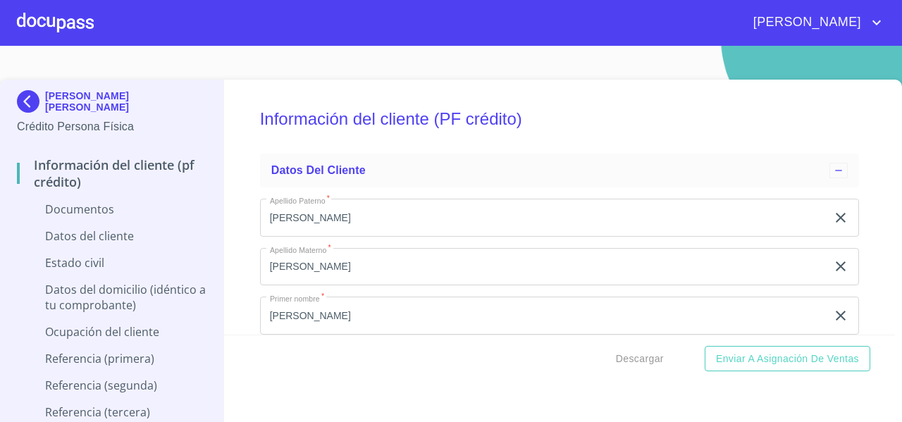
click at [27, 107] on img at bounding box center [31, 101] width 28 height 23
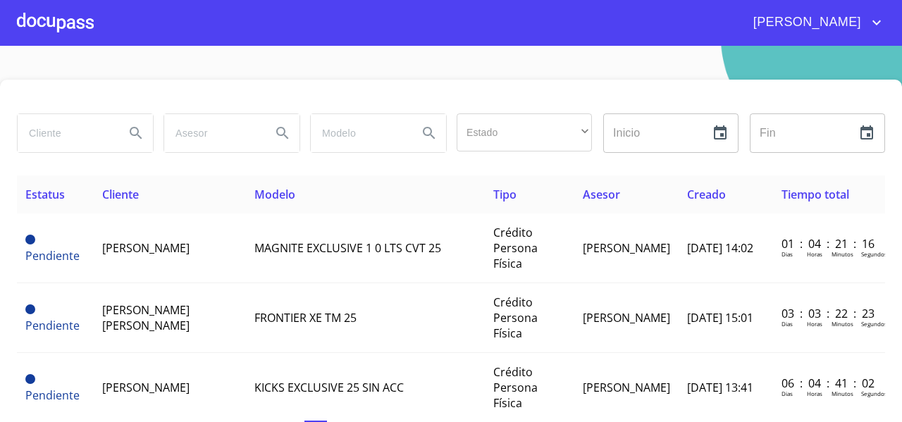
click at [49, 11] on div at bounding box center [55, 22] width 77 height 45
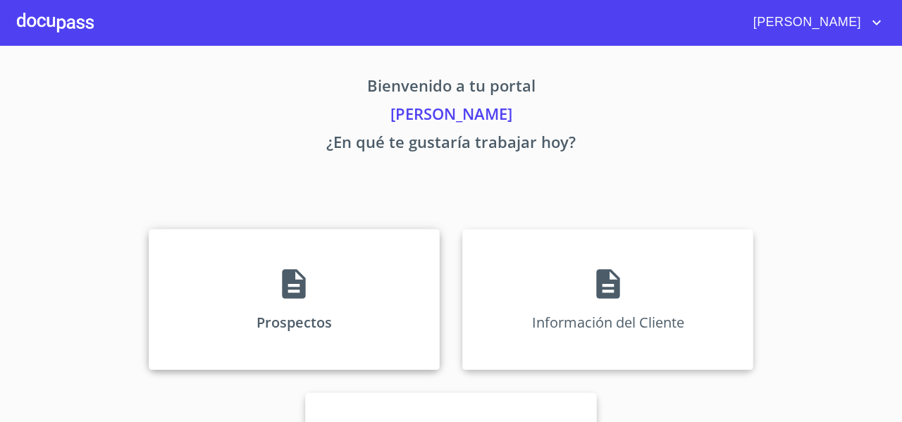
click at [203, 258] on div "Prospectos" at bounding box center [294, 299] width 291 height 141
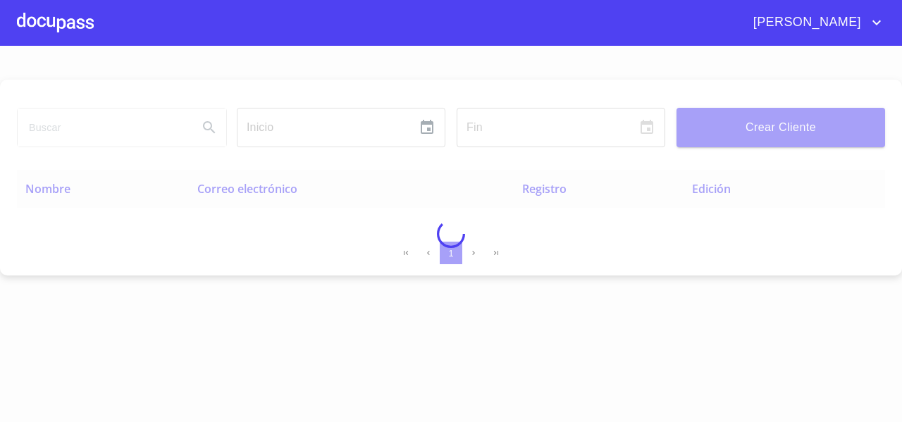
click at [58, 128] on div at bounding box center [451, 234] width 902 height 376
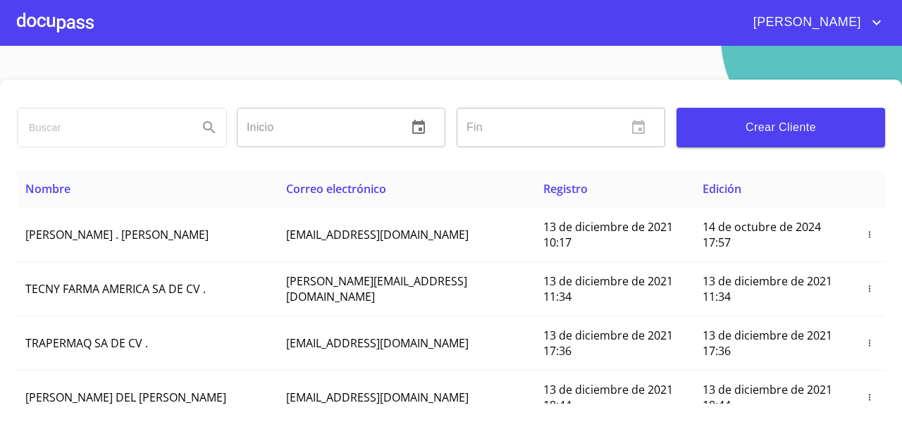
click at [58, 128] on input "search" at bounding box center [102, 128] width 169 height 38
type input "[PERSON_NAME]"
click at [203, 122] on icon "Search" at bounding box center [209, 127] width 12 height 12
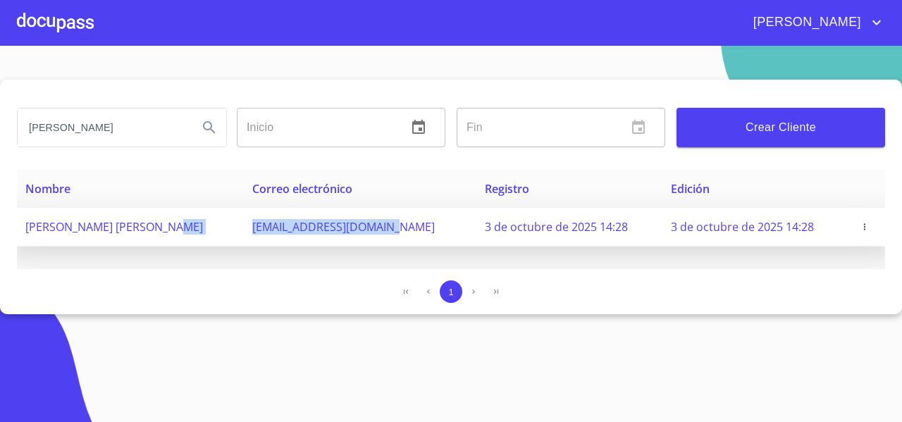
drag, startPoint x: 228, startPoint y: 237, endPoint x: 378, endPoint y: 223, distance: 150.7
click at [378, 223] on tr "[PERSON_NAME] [PERSON_NAME] [EMAIL_ADDRESS][DOMAIN_NAME] 3 de octubre de 2025 1…" at bounding box center [451, 227] width 868 height 39
copy tr "[EMAIL_ADDRESS][DOMAIN_NAME]"
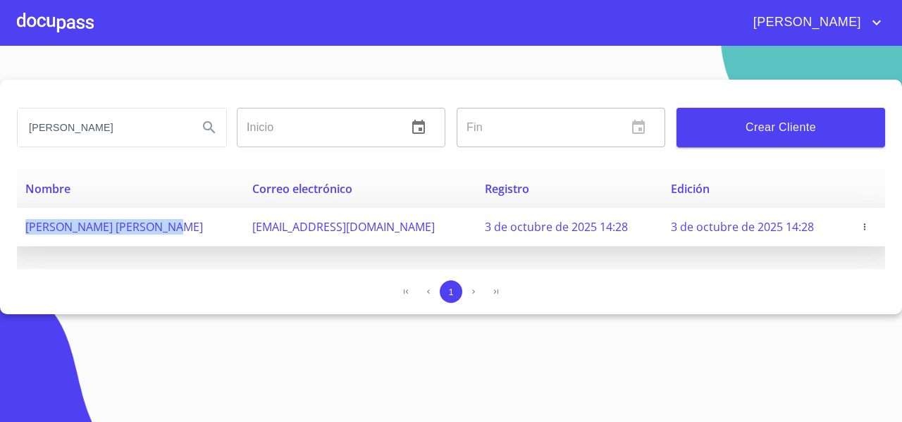
drag, startPoint x: 20, startPoint y: 228, endPoint x: 182, endPoint y: 235, distance: 161.5
click at [182, 235] on td "[PERSON_NAME] [PERSON_NAME]" at bounding box center [130, 227] width 227 height 39
copy span "[PERSON_NAME] [PERSON_NAME]"
